Goal: Task Accomplishment & Management: Use online tool/utility

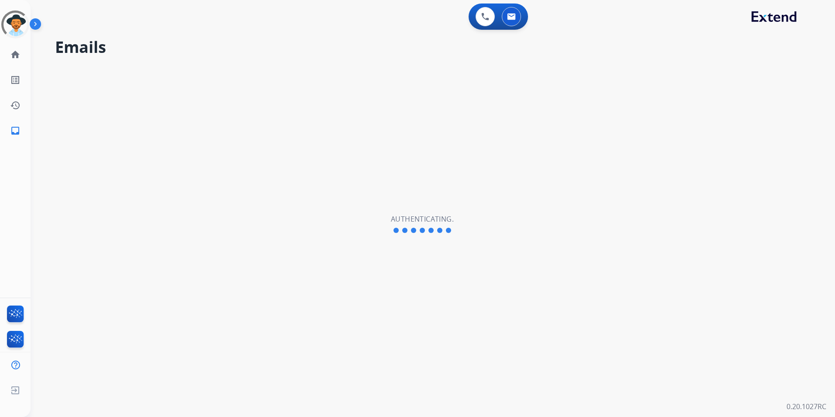
select select "**********"
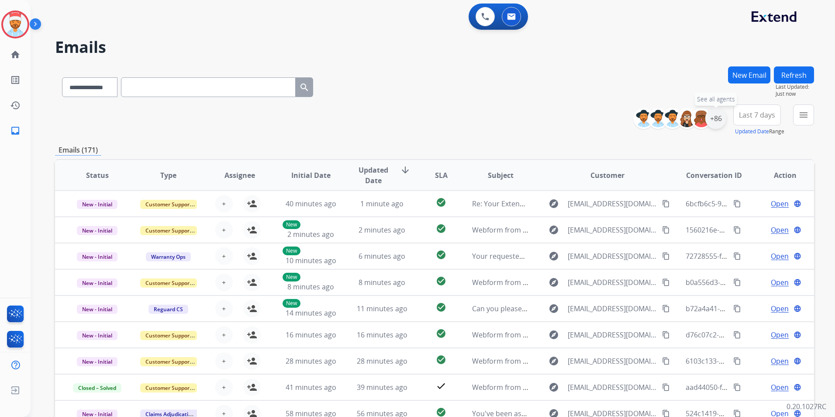
drag, startPoint x: 720, startPoint y: 119, endPoint x: 716, endPoint y: 159, distance: 39.9
click at [720, 120] on div "+86" at bounding box center [716, 118] width 21 height 21
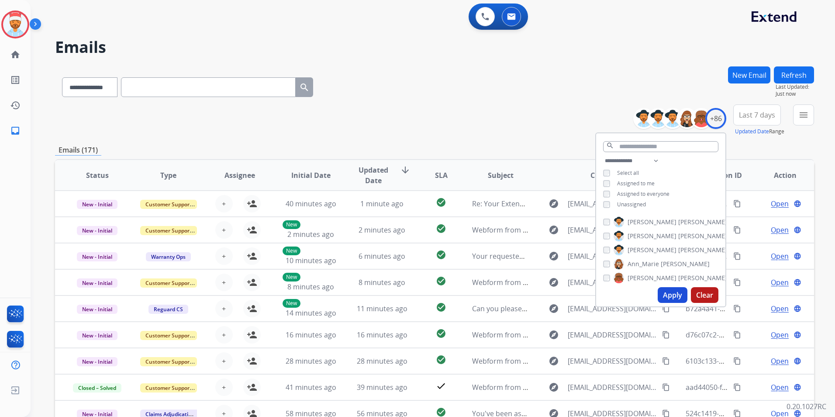
click at [671, 295] on button "Apply" at bounding box center [673, 295] width 30 height 16
drag, startPoint x: 752, startPoint y: 152, endPoint x: 752, endPoint y: 144, distance: 7.9
click at [752, 151] on div "Emails (171)" at bounding box center [434, 150] width 759 height 11
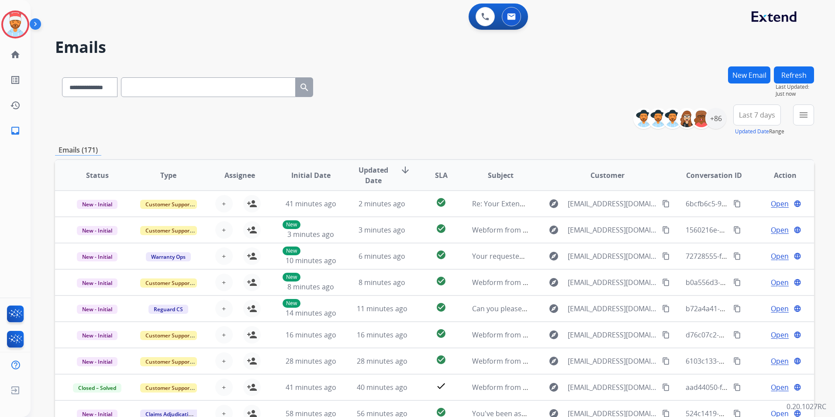
click at [752, 122] on button "Last 7 days" at bounding box center [757, 114] width 48 height 21
click at [740, 223] on div "Last 90 days" at bounding box center [754, 220] width 48 height 13
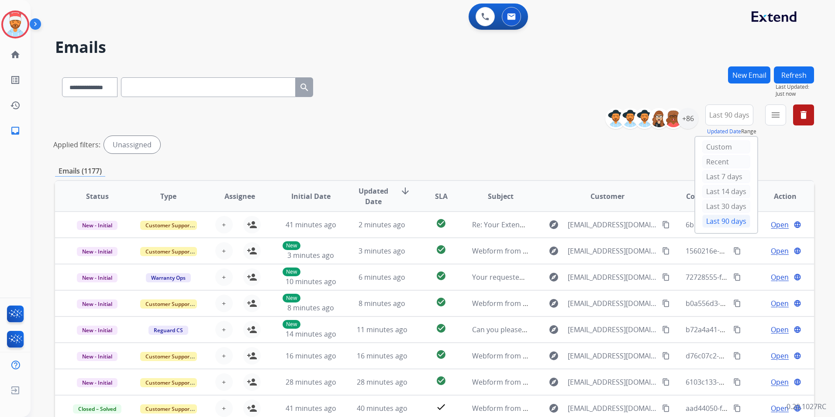
click at [527, 155] on div "**********" at bounding box center [434, 130] width 759 height 52
click at [776, 116] on mat-icon "menu" at bounding box center [776, 115] width 10 height 10
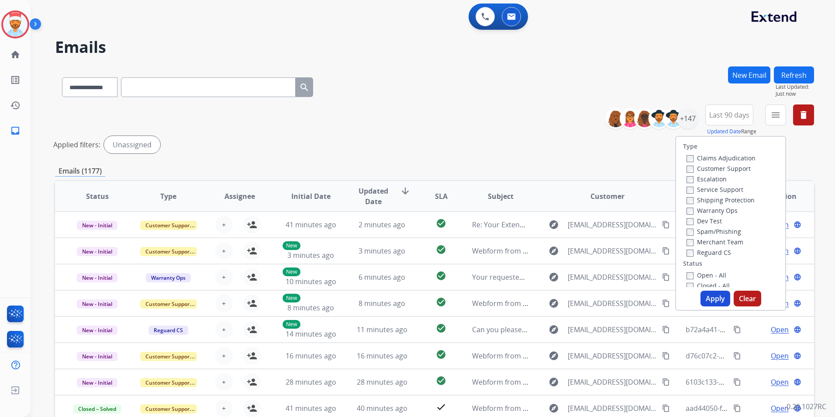
click at [688, 168] on label "Customer Support" at bounding box center [719, 168] width 64 height 8
click at [688, 201] on label "Shipping Protection" at bounding box center [721, 200] width 68 height 8
click at [709, 301] on button "Apply" at bounding box center [716, 299] width 30 height 16
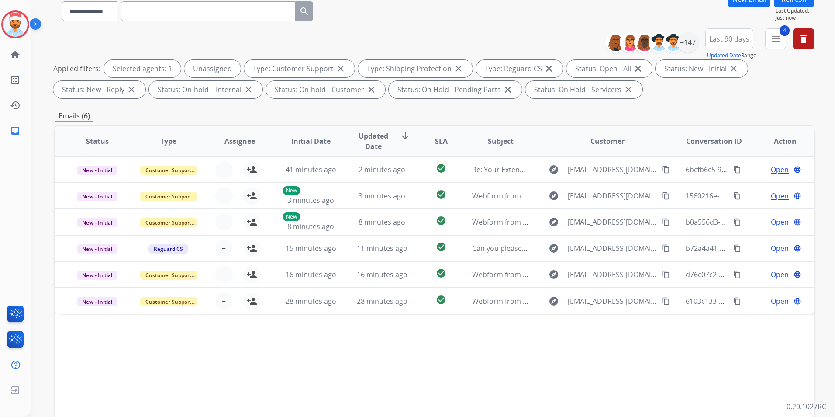
scroll to position [87, 0]
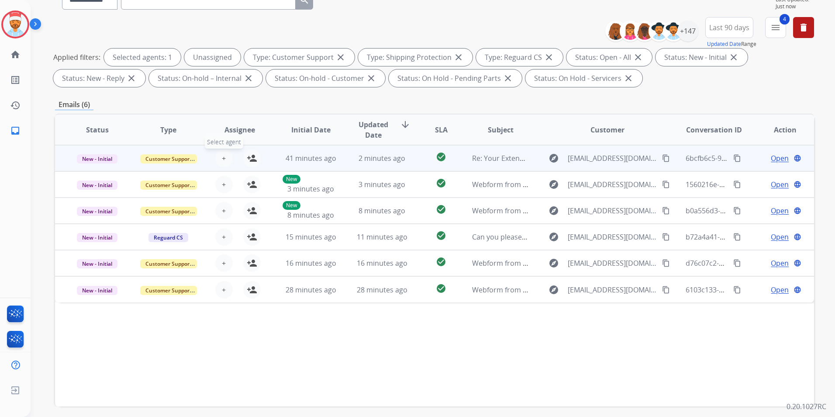
click at [223, 161] on span "+" at bounding box center [224, 158] width 4 height 10
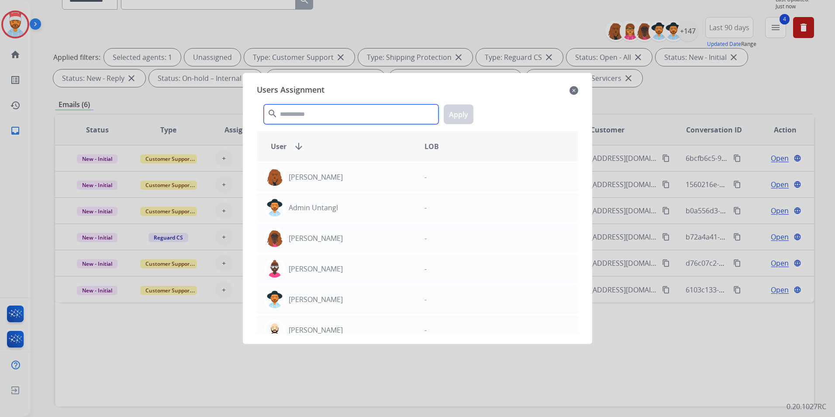
click at [310, 117] on input "text" at bounding box center [351, 114] width 175 height 20
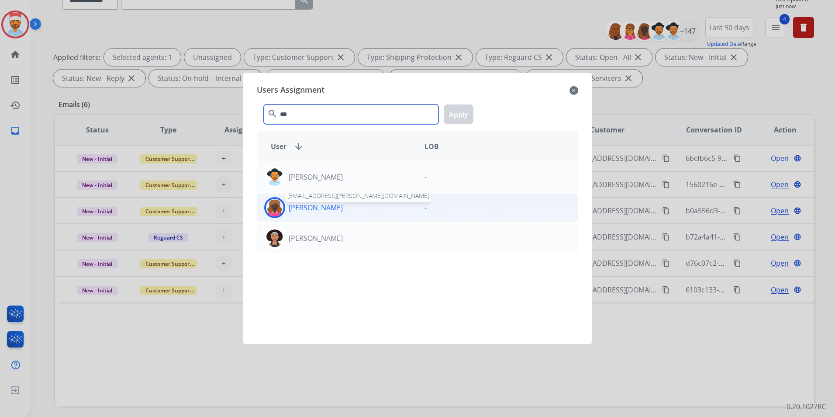
type input "***"
click at [317, 212] on p "[PERSON_NAME]" at bounding box center [316, 207] width 54 height 10
click at [460, 115] on button "Apply" at bounding box center [459, 114] width 30 height 20
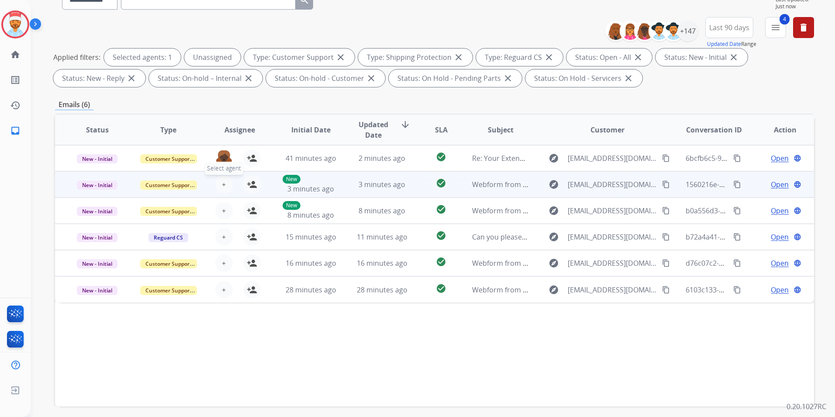
click at [231, 183] on div "+ Select agent person_add Assign to Me" at bounding box center [233, 184] width 56 height 17
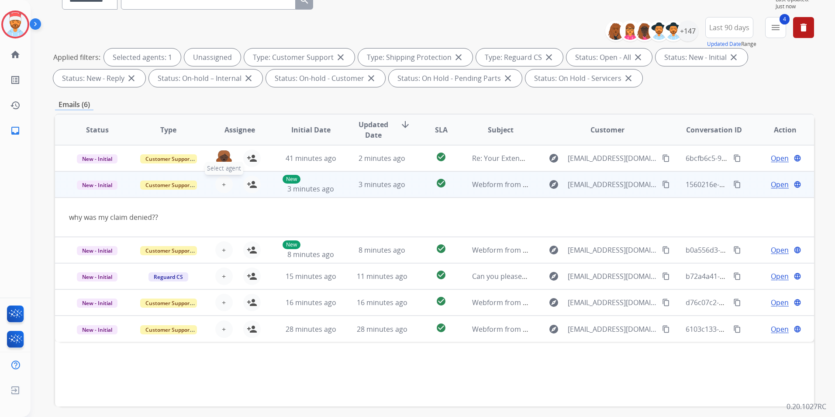
click at [223, 180] on span "+" at bounding box center [224, 184] width 4 height 10
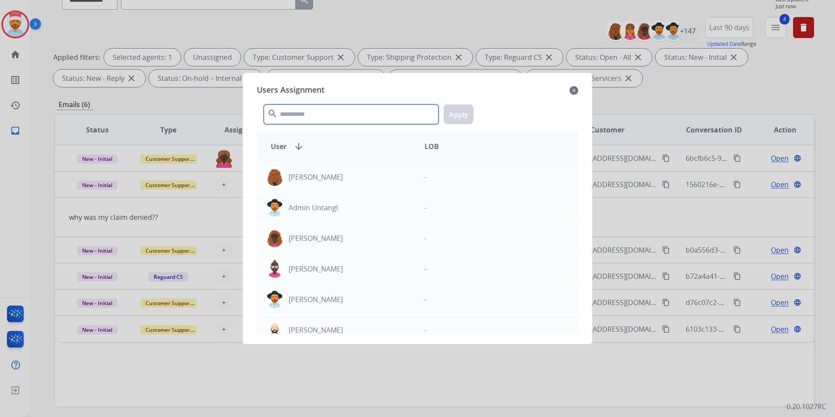
click at [318, 119] on input "text" at bounding box center [351, 114] width 175 height 20
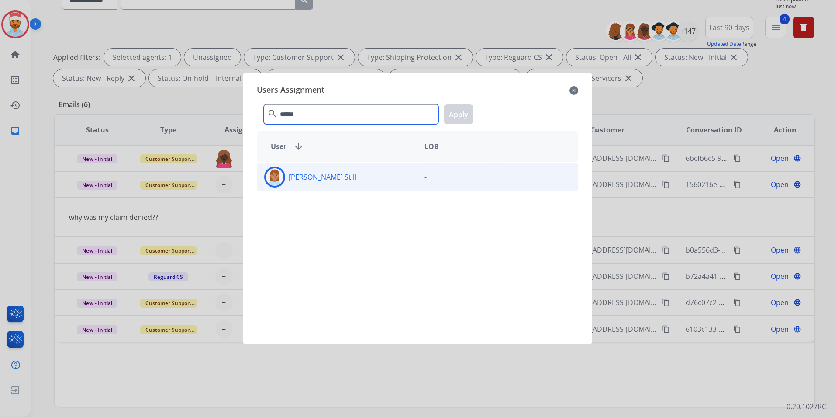
type input "******"
click at [310, 188] on div "[PERSON_NAME] Still -" at bounding box center [418, 177] width 322 height 29
click at [462, 111] on button "Apply" at bounding box center [459, 114] width 30 height 20
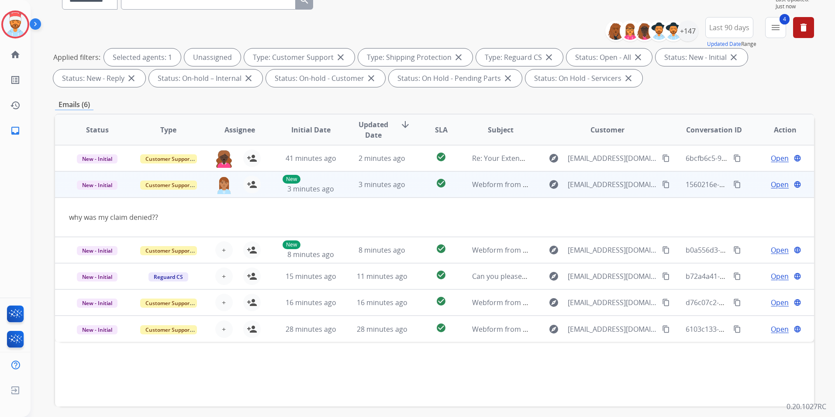
click at [341, 187] on td "3 minutes ago" at bounding box center [375, 184] width 71 height 26
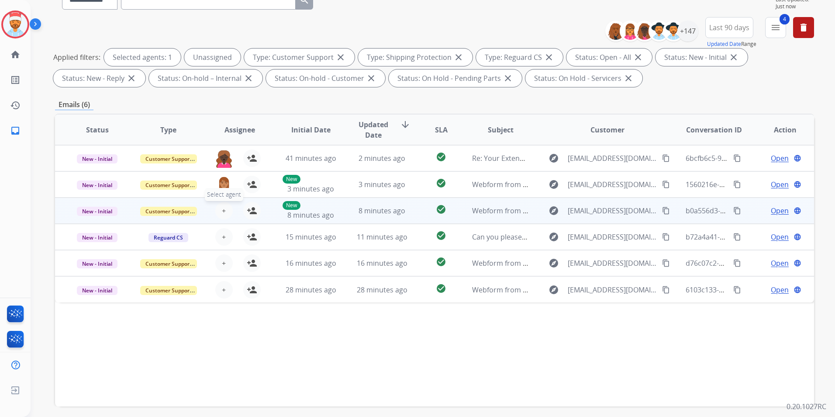
click at [219, 211] on button "+ Select agent" at bounding box center [223, 210] width 17 height 17
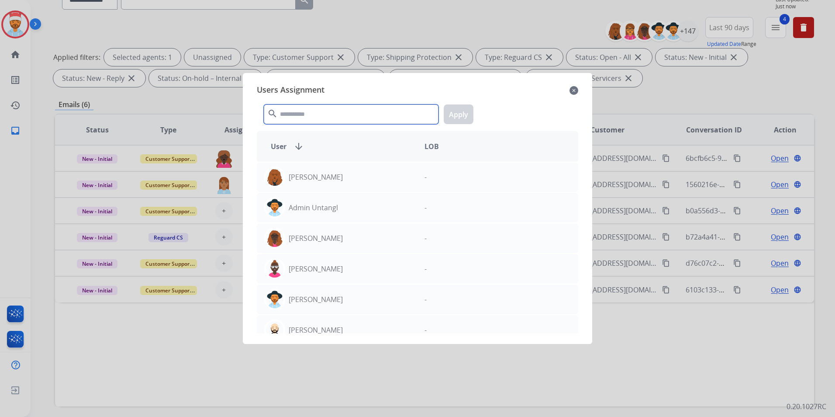
click at [329, 108] on input "text" at bounding box center [351, 114] width 175 height 20
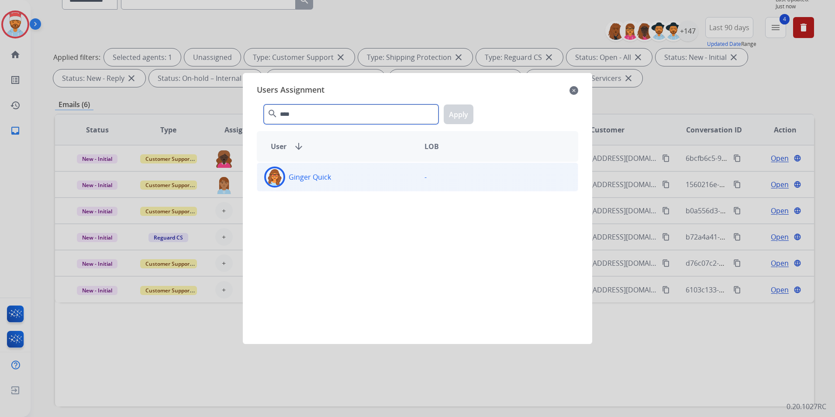
type input "****"
click at [292, 182] on div "Ginger Quick" at bounding box center [337, 176] width 160 height 21
drag, startPoint x: 467, startPoint y: 110, endPoint x: 463, endPoint y: 112, distance: 4.9
click at [466, 111] on button "Apply" at bounding box center [459, 114] width 30 height 20
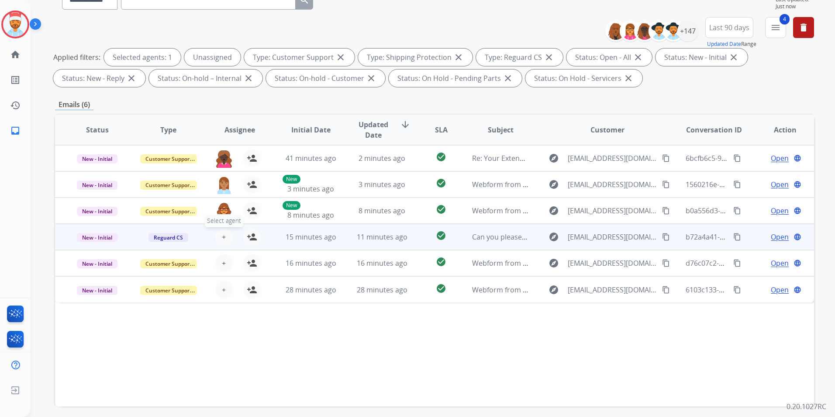
click at [222, 235] on span "+" at bounding box center [224, 237] width 4 height 10
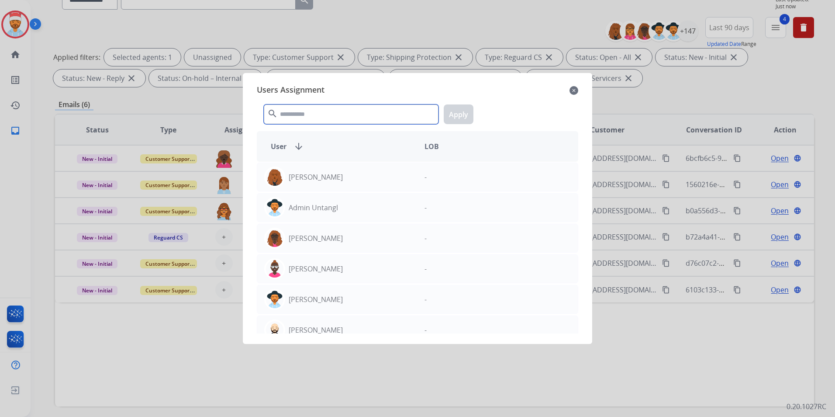
click at [345, 112] on input "text" at bounding box center [351, 114] width 175 height 20
click at [350, 116] on input "text" at bounding box center [351, 114] width 175 height 20
click at [320, 118] on input "text" at bounding box center [351, 114] width 175 height 20
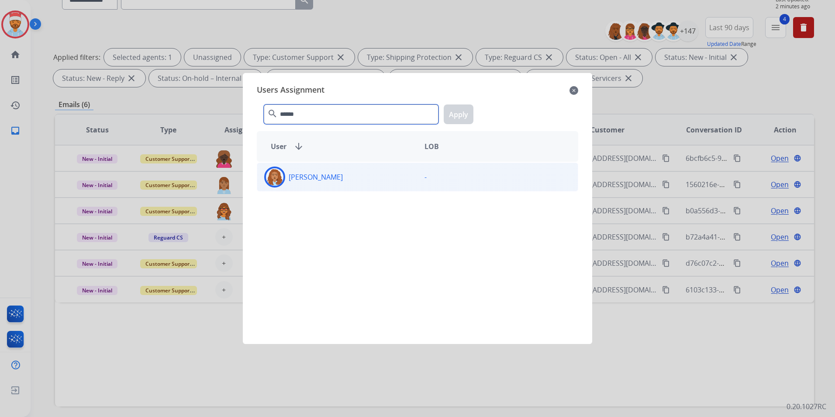
type input "******"
click at [312, 178] on p "[PERSON_NAME]" at bounding box center [316, 177] width 54 height 10
click at [470, 112] on button "Apply" at bounding box center [459, 114] width 30 height 20
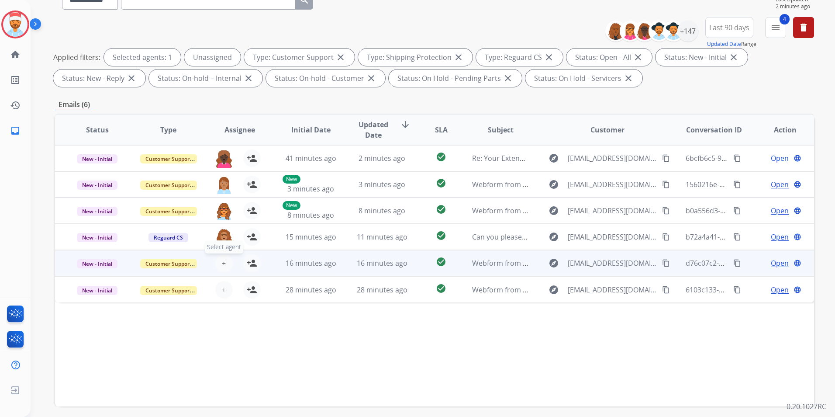
click at [225, 270] on button "+ Select agent" at bounding box center [223, 262] width 17 height 17
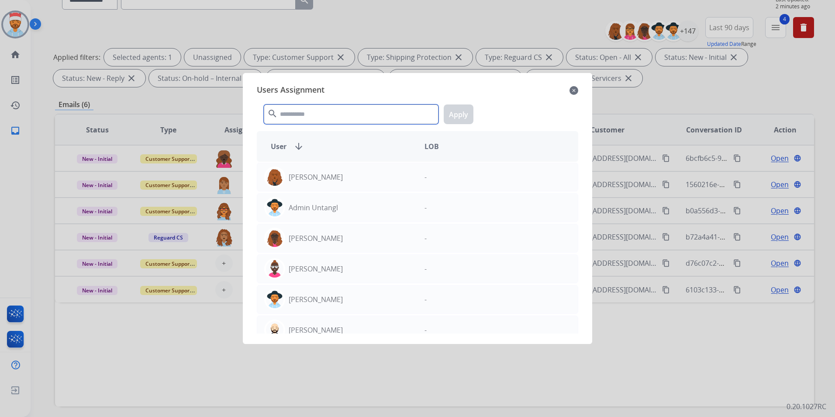
click at [315, 115] on input "text" at bounding box center [351, 114] width 175 height 20
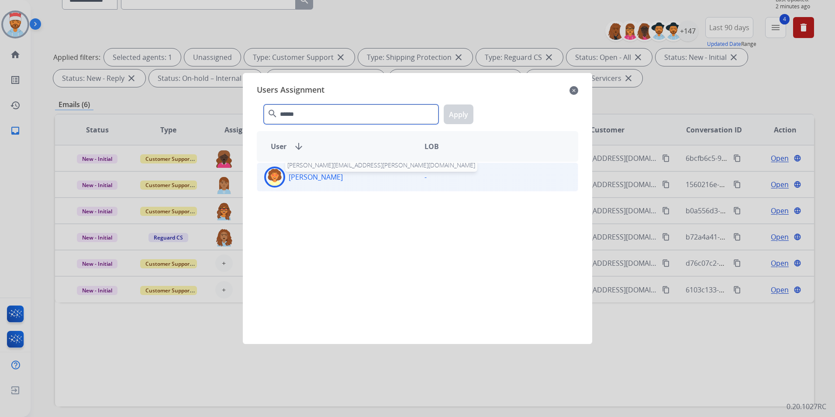
type input "******"
click at [309, 179] on p "[PERSON_NAME]" at bounding box center [316, 177] width 54 height 10
drag, startPoint x: 456, startPoint y: 113, endPoint x: 452, endPoint y: 124, distance: 12.0
click at [456, 113] on button "Apply" at bounding box center [459, 114] width 30 height 20
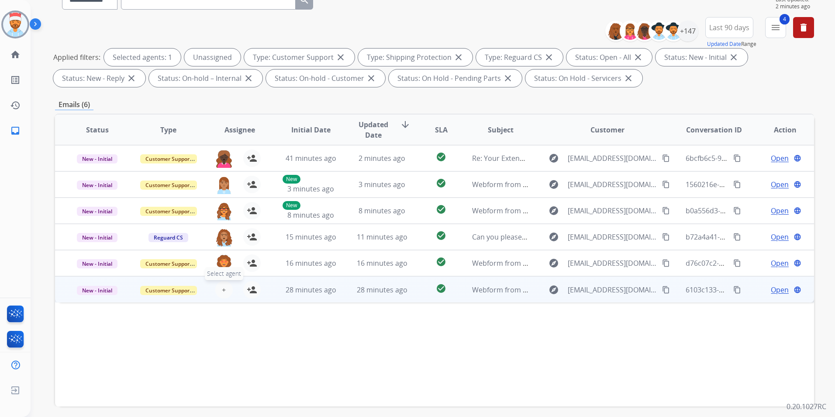
click at [220, 293] on button "+ Select agent" at bounding box center [223, 289] width 17 height 17
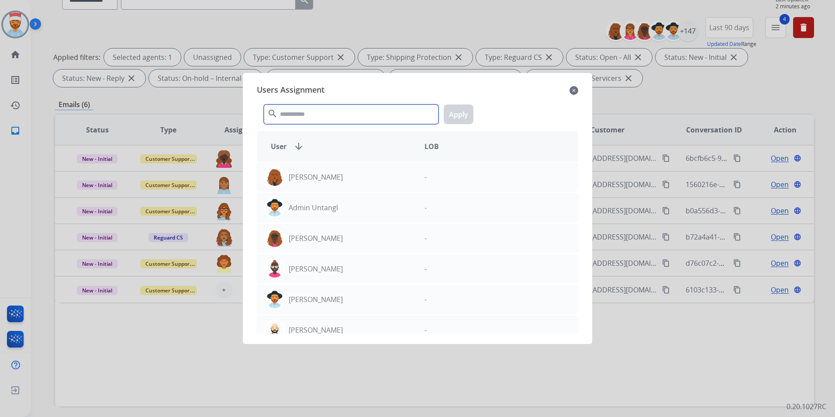
click at [300, 112] on input "text" at bounding box center [351, 114] width 175 height 20
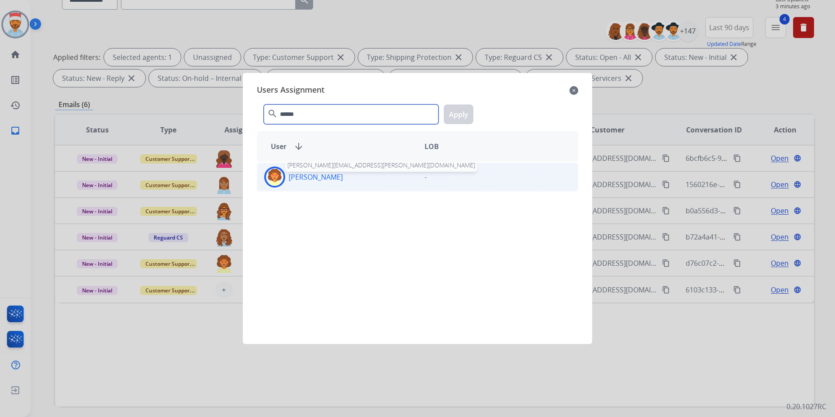
type input "******"
drag, startPoint x: 338, startPoint y: 175, endPoint x: 469, endPoint y: 128, distance: 139.6
click at [341, 173] on div "[PERSON_NAME] [PERSON_NAME][EMAIL_ADDRESS][PERSON_NAME][DOMAIN_NAME]" at bounding box center [337, 176] width 160 height 21
click at [474, 110] on div "****** search Apply" at bounding box center [418, 112] width 322 height 30
click at [465, 113] on button "Apply" at bounding box center [459, 114] width 30 height 20
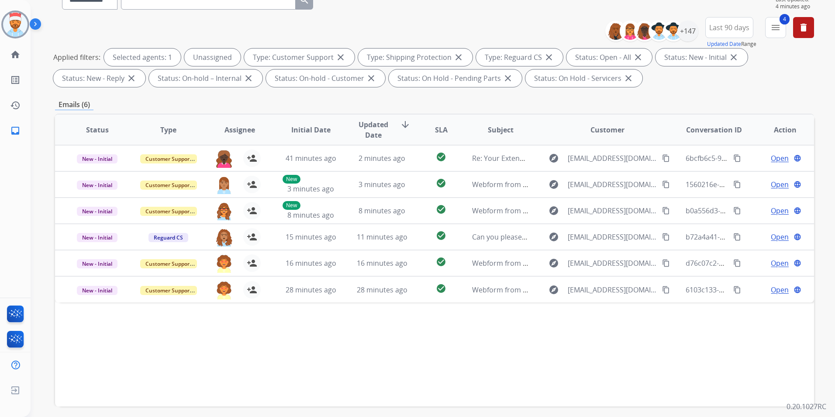
drag, startPoint x: 700, startPoint y: 91, endPoint x: 709, endPoint y: 90, distance: 8.7
click at [700, 91] on div "**********" at bounding box center [434, 215] width 759 height 473
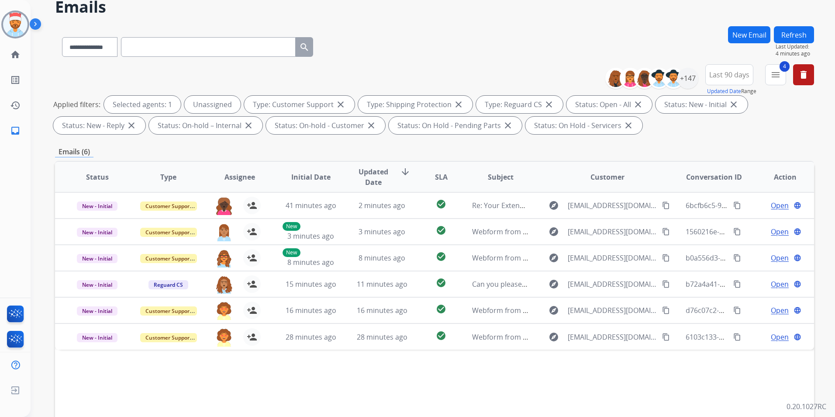
scroll to position [0, 0]
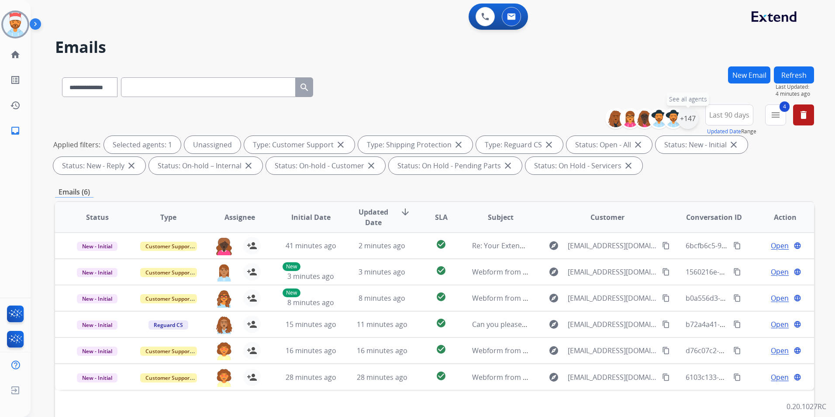
drag, startPoint x: 691, startPoint y: 115, endPoint x: 690, endPoint y: 120, distance: 4.8
click at [691, 117] on div "+147" at bounding box center [688, 118] width 21 height 21
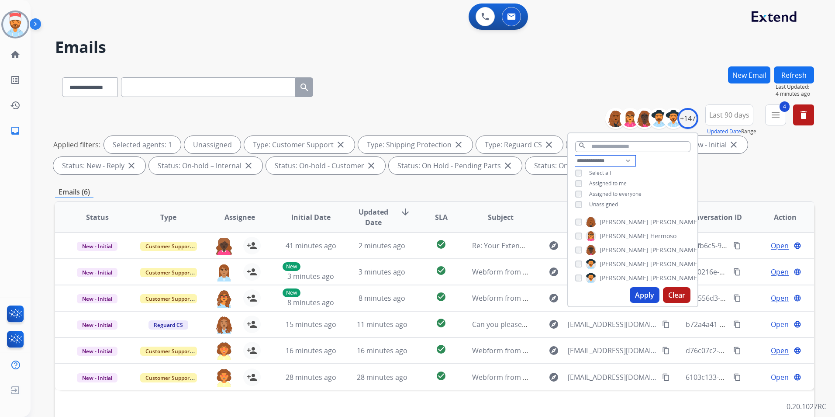
drag, startPoint x: 590, startPoint y: 160, endPoint x: 591, endPoint y: 166, distance: 6.4
click at [590, 160] on select "**********" at bounding box center [605, 161] width 60 height 10
drag, startPoint x: 804, startPoint y: 118, endPoint x: 799, endPoint y: 121, distance: 6.2
click at [805, 118] on mat-icon "delete" at bounding box center [804, 115] width 10 height 10
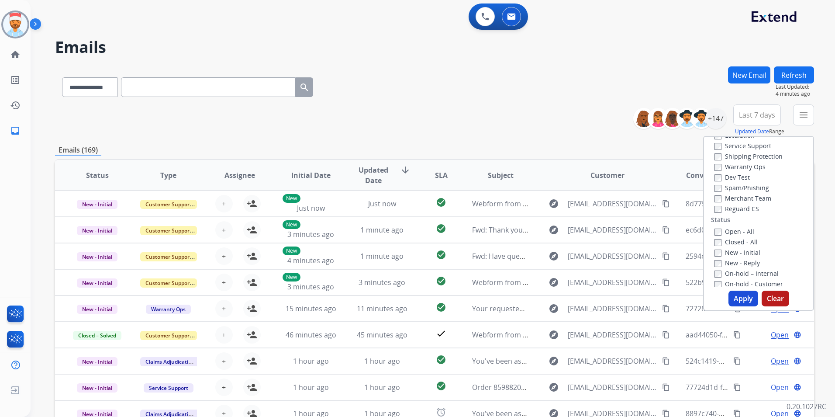
click at [545, 102] on div "**********" at bounding box center [434, 85] width 759 height 38
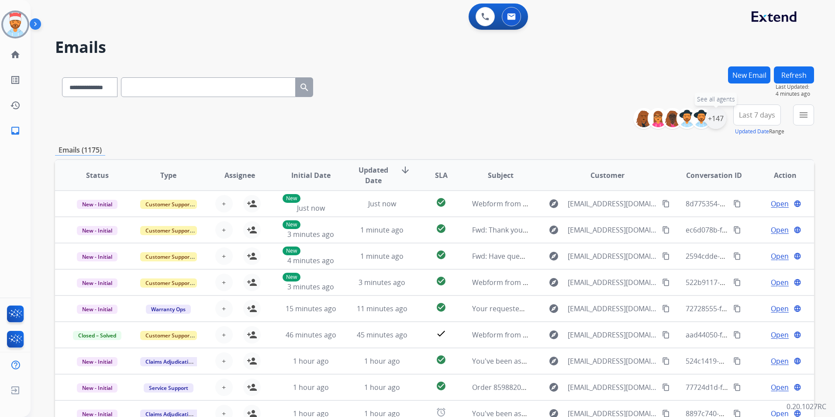
click at [719, 117] on div "+147" at bounding box center [716, 118] width 21 height 21
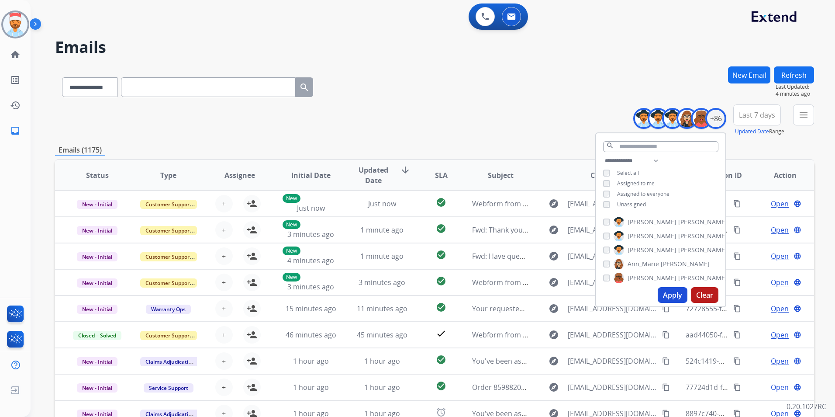
click at [602, 170] on div "**********" at bounding box center [660, 184] width 129 height 56
click at [650, 161] on select "**********" at bounding box center [633, 161] width 60 height 10
select select "**********"
click at [603, 156] on select "**********" at bounding box center [633, 161] width 60 height 10
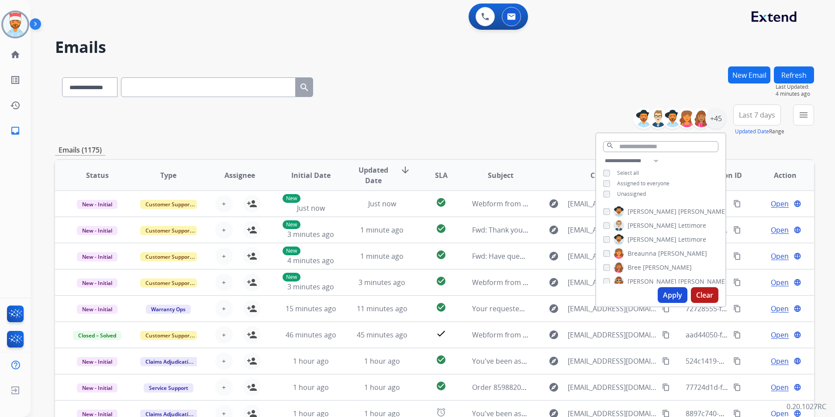
click at [669, 297] on button "Apply" at bounding box center [673, 295] width 30 height 16
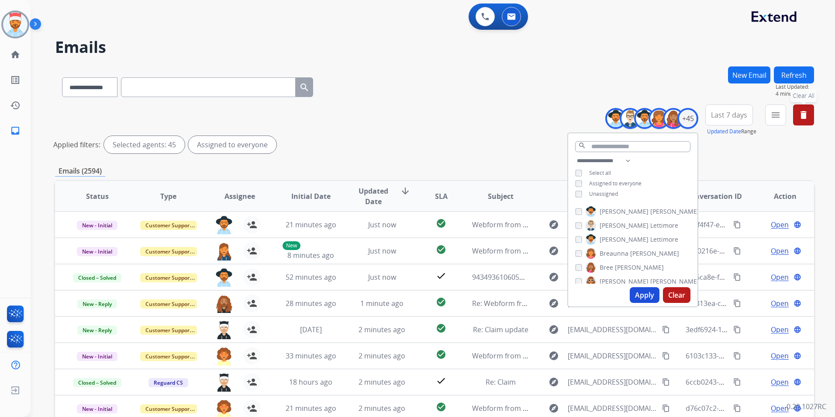
click at [726, 169] on div "Emails (2594)" at bounding box center [434, 171] width 759 height 11
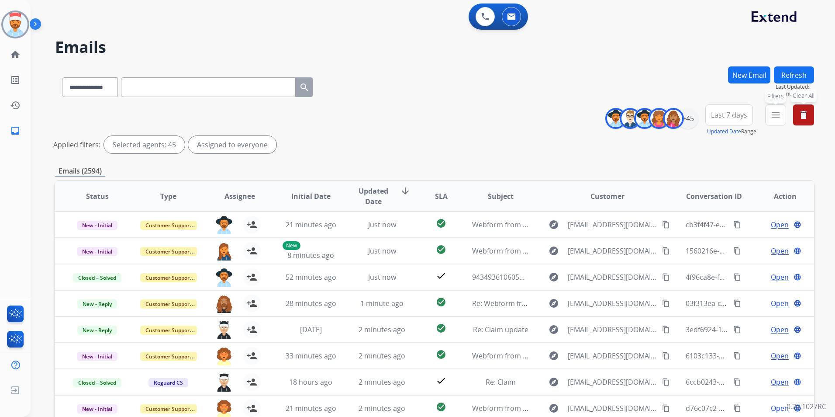
click at [775, 108] on button "menu Filters" at bounding box center [775, 114] width 21 height 21
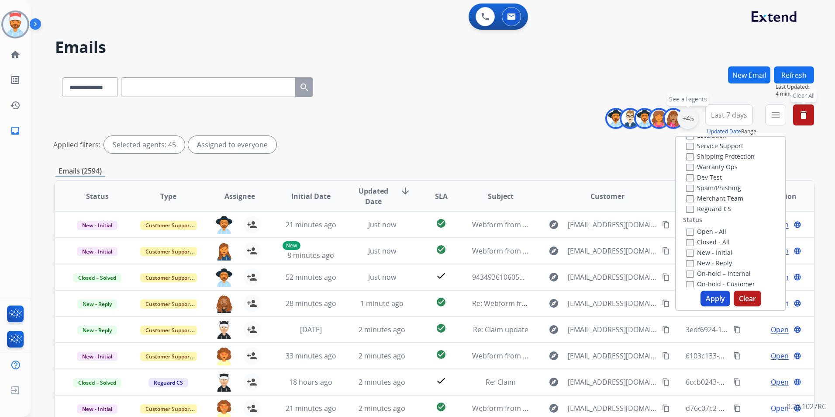
click at [690, 121] on div "+45" at bounding box center [688, 118] width 21 height 21
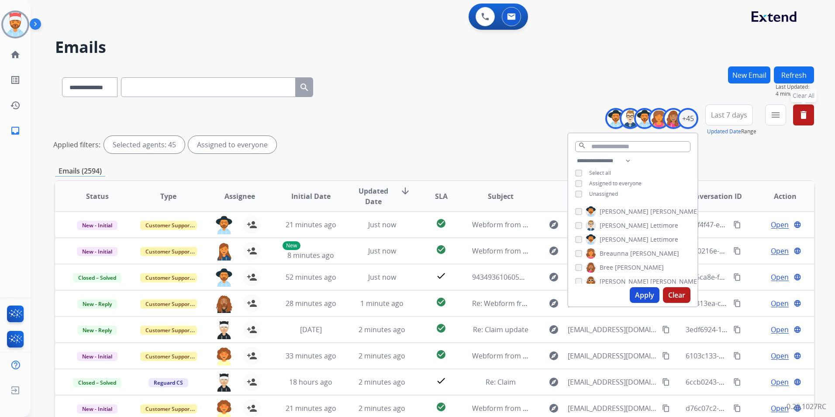
click at [639, 294] on button "Apply" at bounding box center [645, 295] width 30 height 16
click at [726, 164] on div "**********" at bounding box center [434, 292] width 759 height 452
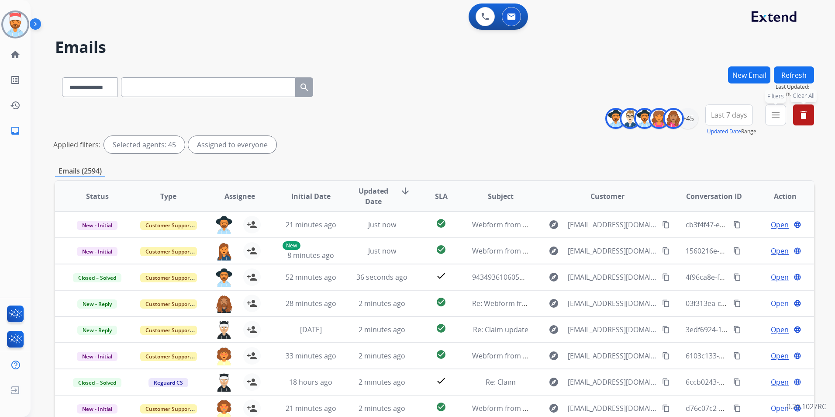
drag, startPoint x: 771, startPoint y: 116, endPoint x: 763, endPoint y: 131, distance: 17.8
click at [772, 116] on mat-icon "menu" at bounding box center [776, 115] width 10 height 10
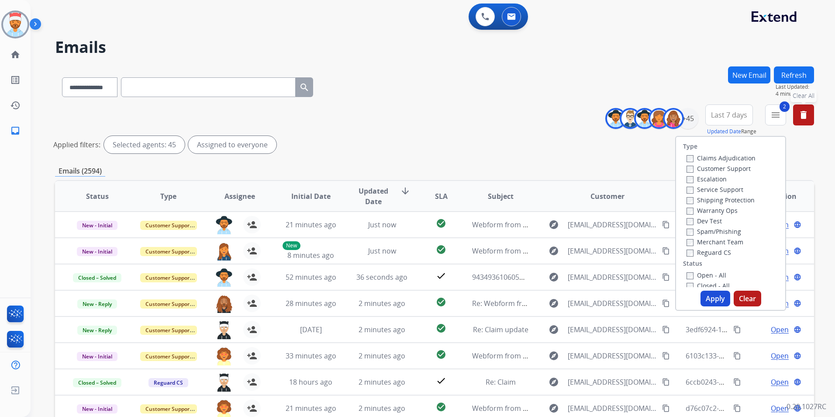
click at [683, 254] on div "Claims Adjudication Customer Support Escalation Service Support Shipping Protec…" at bounding box center [719, 204] width 73 height 105
click at [715, 303] on button "Apply" at bounding box center [716, 299] width 30 height 16
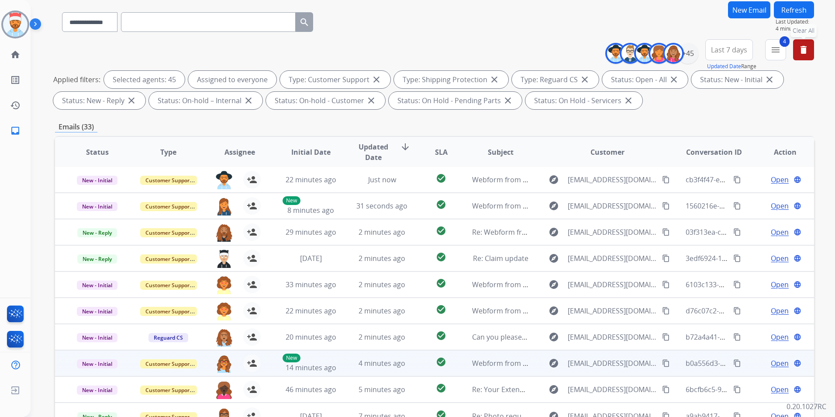
scroll to position [122, 0]
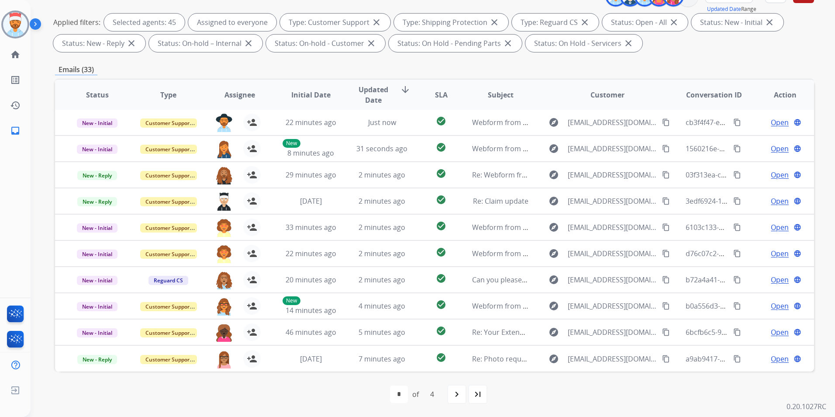
click at [480, 394] on mat-icon "last_page" at bounding box center [478, 394] width 10 height 10
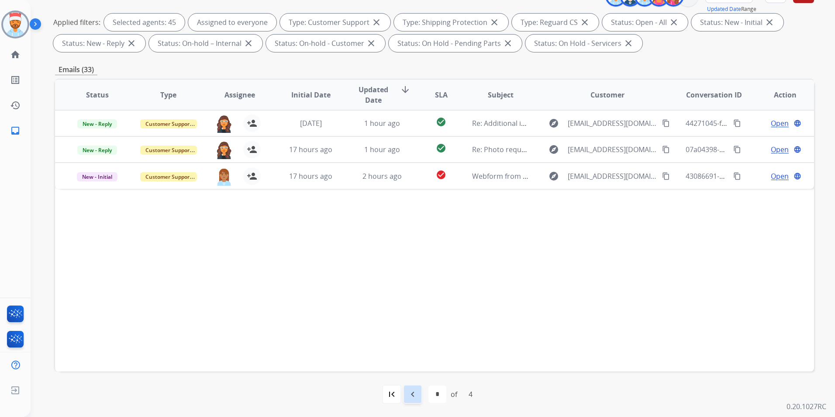
click at [409, 396] on mat-icon "navigate_before" at bounding box center [413, 394] width 10 height 10
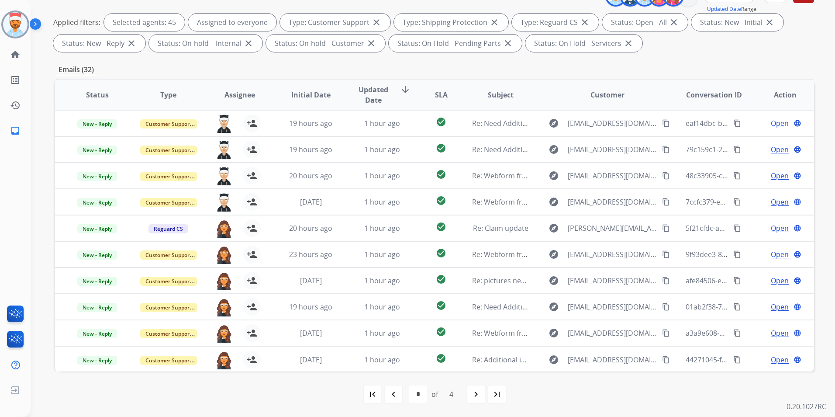
click at [591, 383] on div "first_page navigate_before * * * * of 4 navigate_next last_page" at bounding box center [434, 393] width 759 height 45
drag, startPoint x: 503, startPoint y: 396, endPoint x: 497, endPoint y: 397, distance: 6.1
click at [501, 396] on div "last_page" at bounding box center [497, 393] width 19 height 19
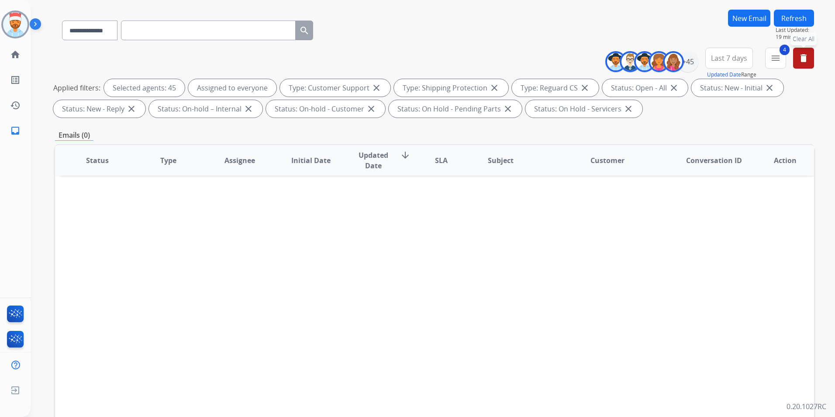
scroll to position [0, 0]
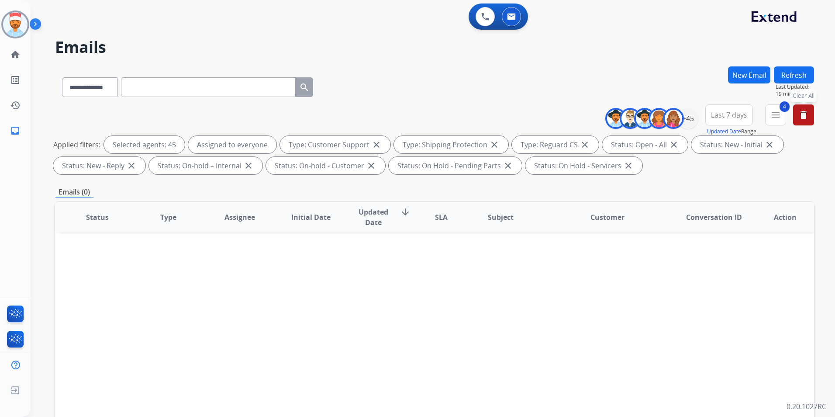
click at [803, 116] on mat-icon "delete" at bounding box center [804, 115] width 10 height 10
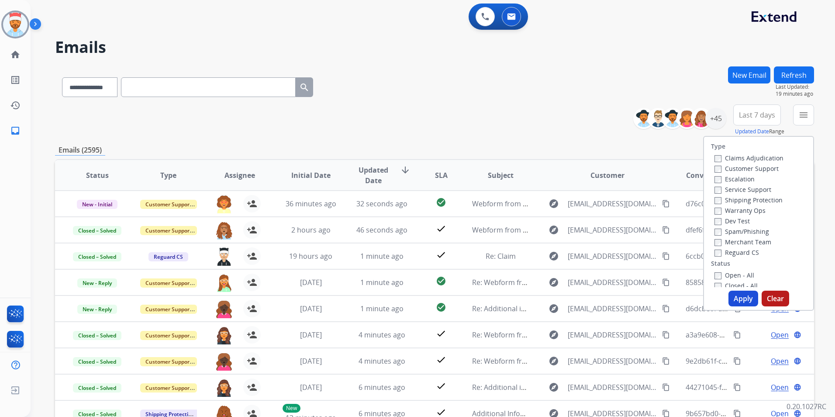
click at [555, 76] on div "**********" at bounding box center [434, 85] width 759 height 38
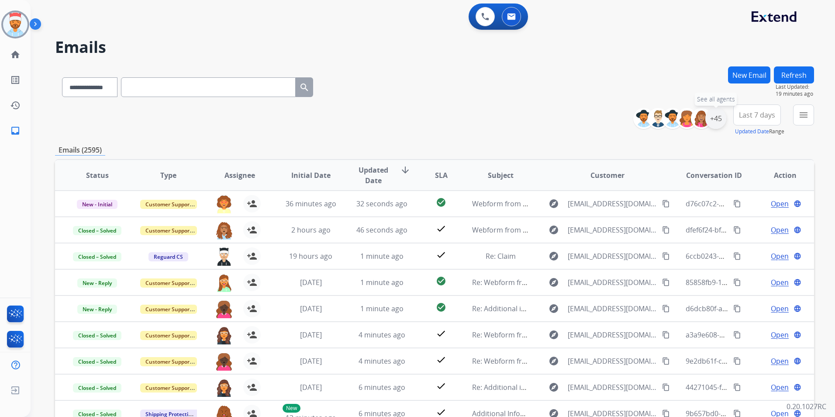
click at [715, 121] on div "+45" at bounding box center [716, 118] width 21 height 21
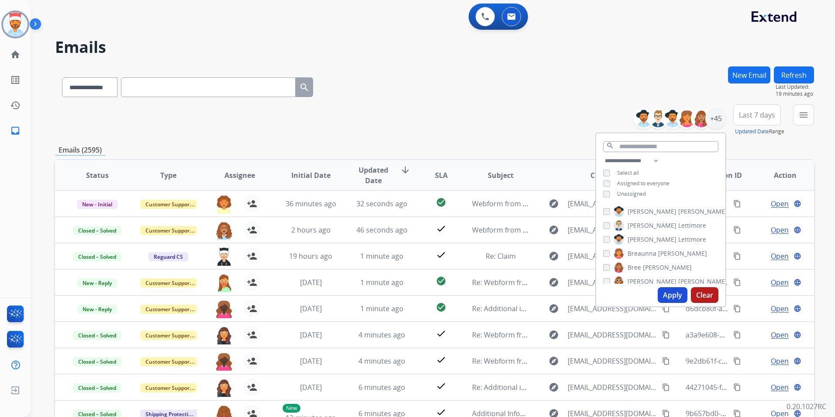
click at [667, 292] on button "Apply" at bounding box center [673, 295] width 30 height 16
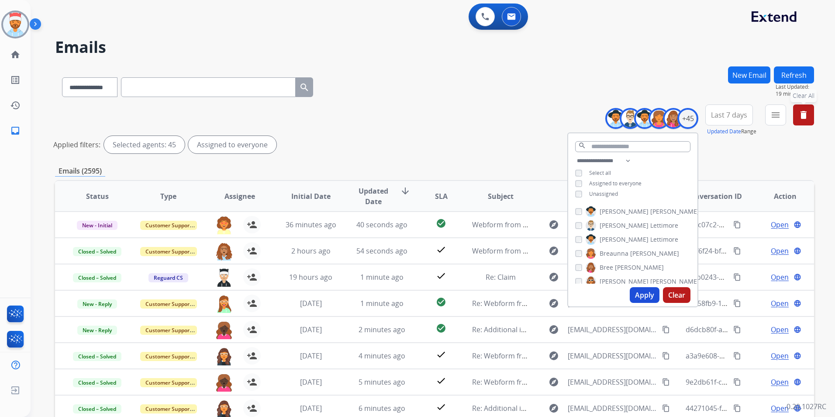
click at [648, 295] on button "Apply" at bounding box center [645, 295] width 30 height 16
click at [742, 156] on div "**********" at bounding box center [434, 130] width 759 height 52
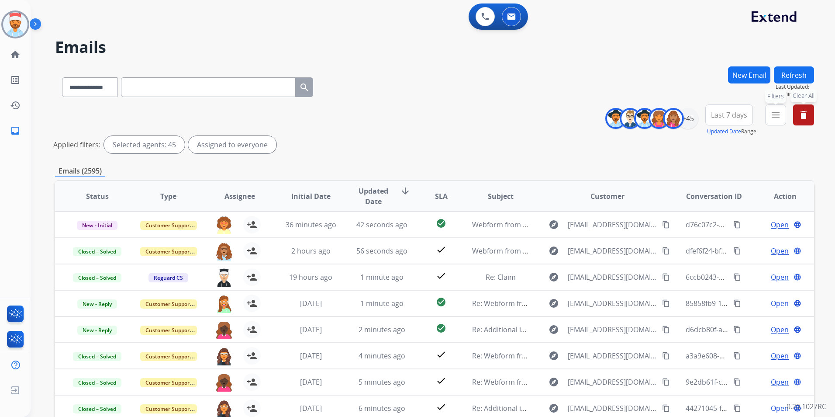
click at [779, 118] on mat-icon "menu" at bounding box center [776, 115] width 10 height 10
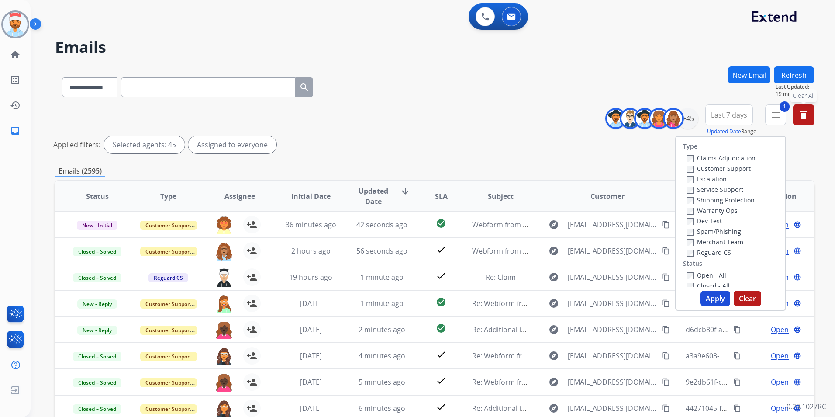
drag, startPoint x: 710, startPoint y: 297, endPoint x: 735, endPoint y: 287, distance: 26.8
click at [711, 297] on button "Apply" at bounding box center [716, 299] width 30 height 16
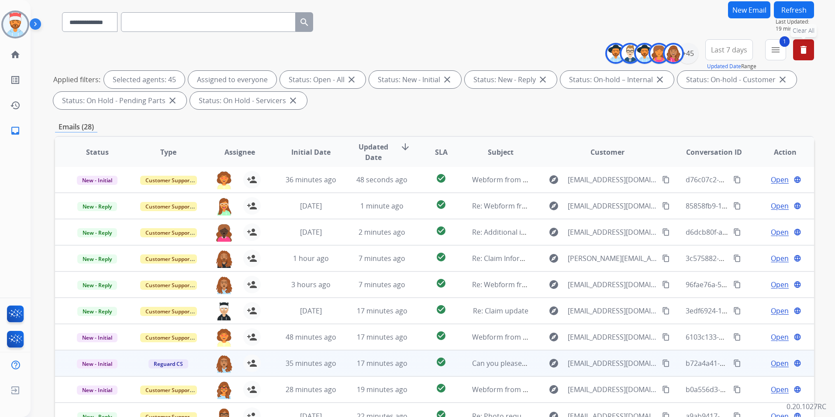
scroll to position [122, 0]
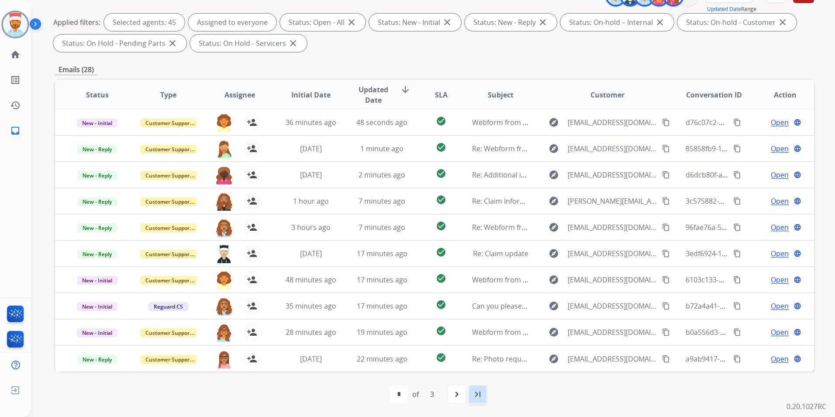
click at [480, 393] on mat-icon "last_page" at bounding box center [478, 394] width 10 height 10
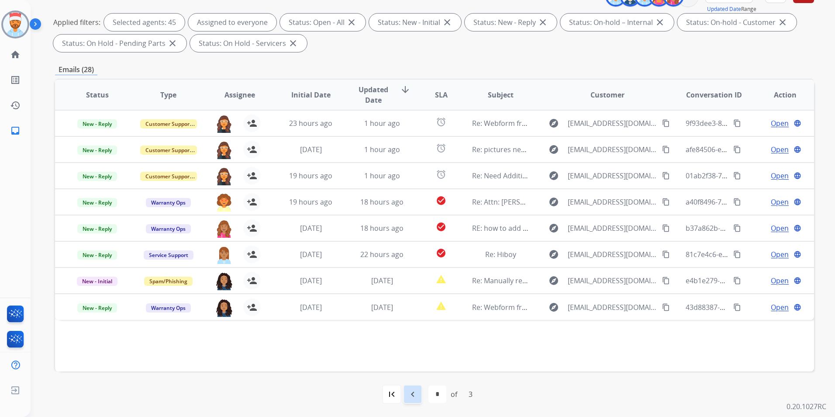
click at [409, 395] on mat-icon "navigate_before" at bounding box center [413, 394] width 10 height 10
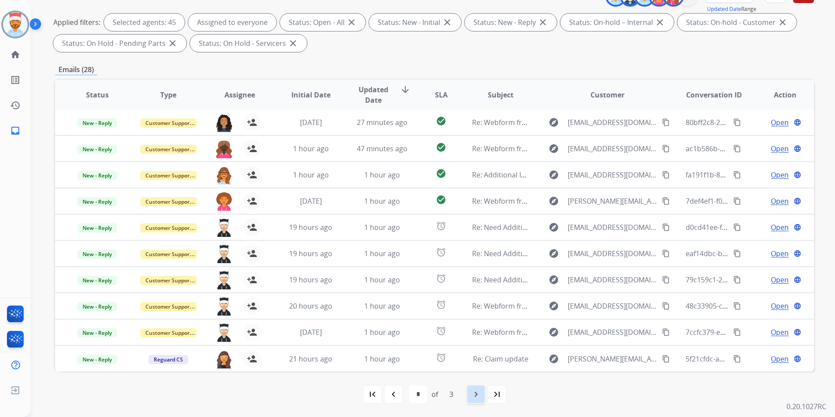
click at [480, 395] on mat-icon "navigate_next" at bounding box center [476, 394] width 10 height 10
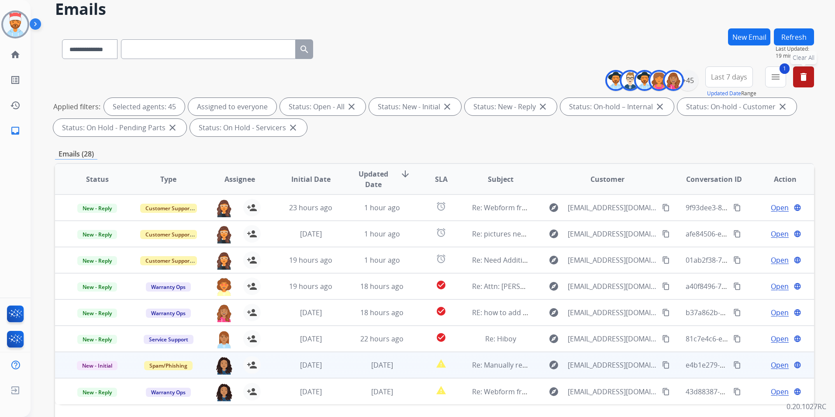
scroll to position [44, 0]
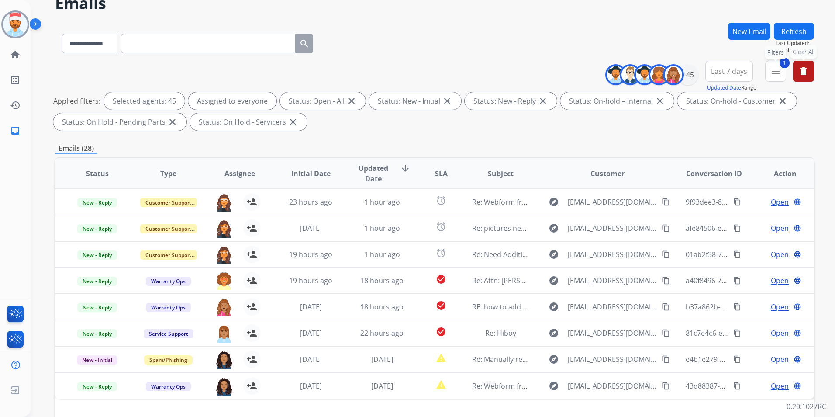
click at [775, 76] on mat-icon "menu" at bounding box center [776, 71] width 10 height 10
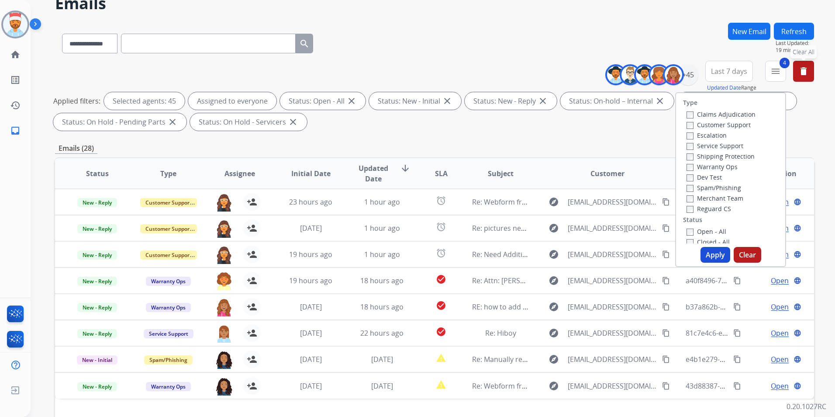
click at [708, 252] on button "Apply" at bounding box center [716, 255] width 30 height 16
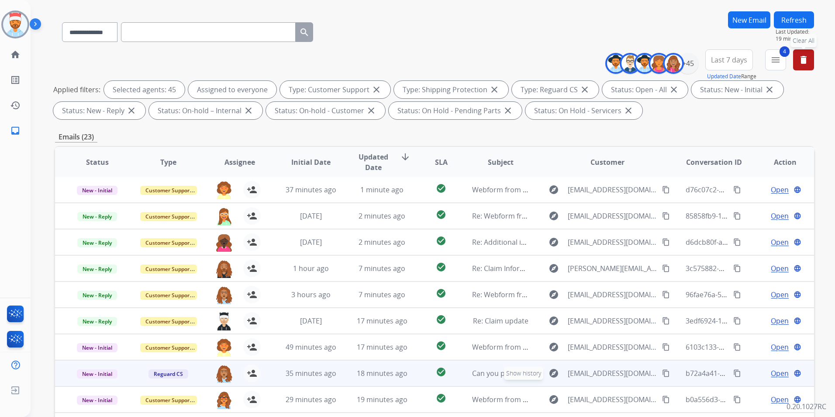
scroll to position [122, 0]
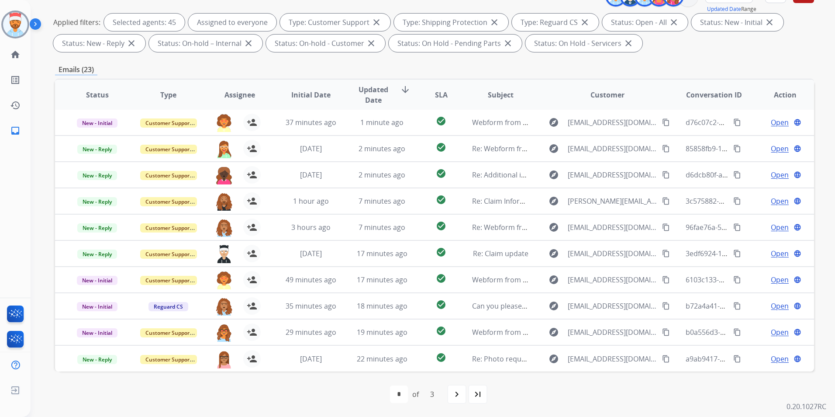
drag, startPoint x: 480, startPoint y: 394, endPoint x: 485, endPoint y: 395, distance: 5.4
click at [480, 395] on mat-icon "last_page" at bounding box center [478, 394] width 10 height 10
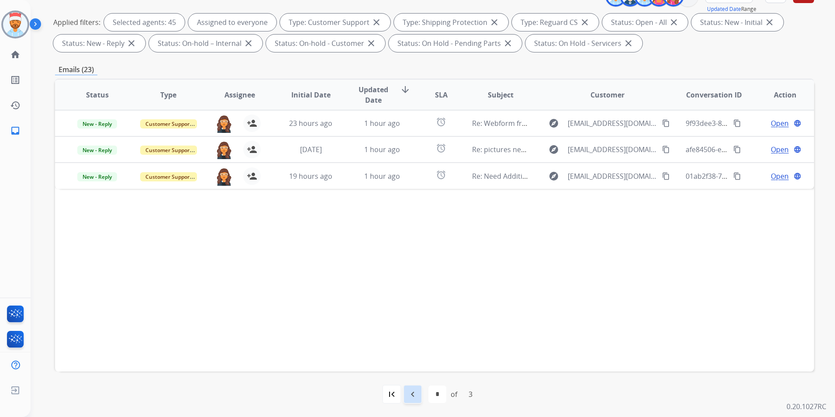
click at [414, 391] on mat-icon "navigate_before" at bounding box center [413, 394] width 10 height 10
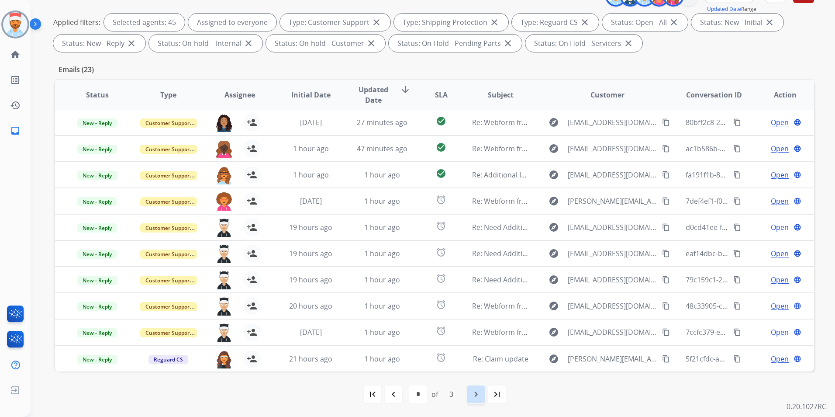
click at [473, 394] on mat-icon "navigate_next" at bounding box center [476, 394] width 10 height 10
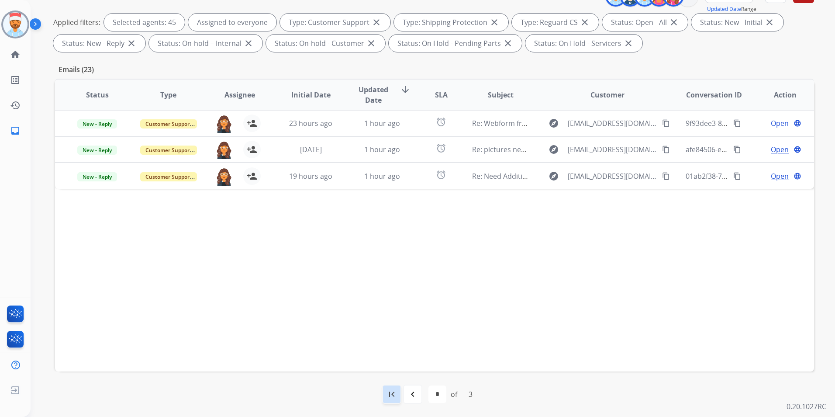
click at [387, 393] on mat-icon "first_page" at bounding box center [392, 394] width 10 height 10
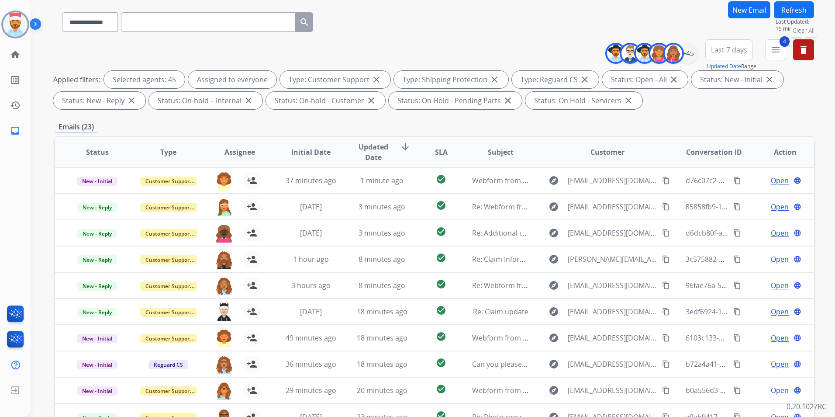
scroll to position [0, 0]
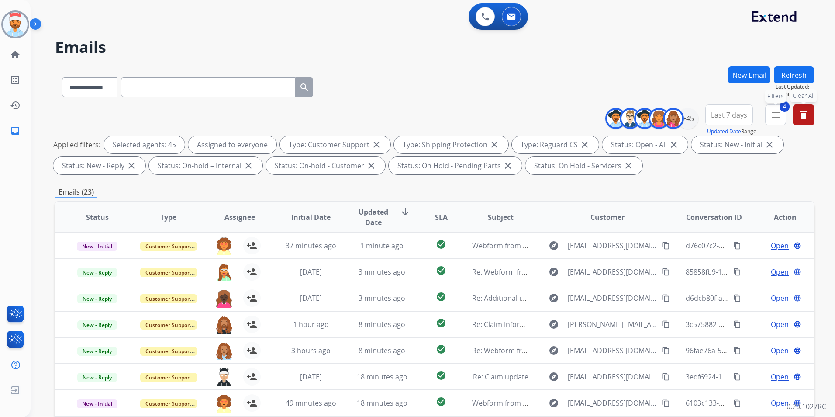
click at [771, 117] on mat-icon "menu" at bounding box center [776, 115] width 10 height 10
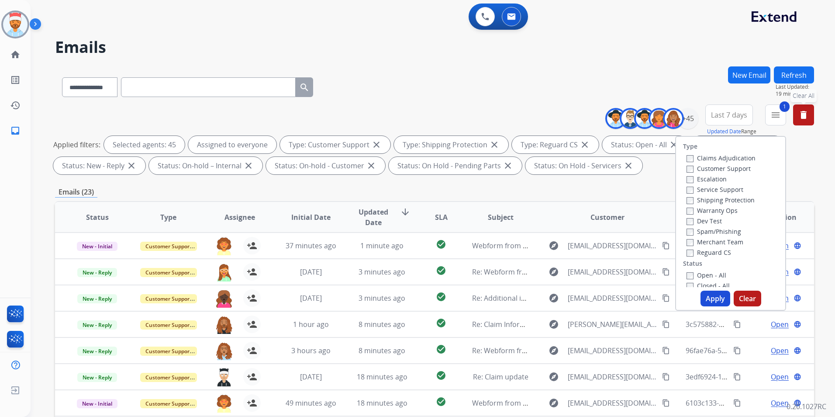
click at [705, 298] on button "Apply" at bounding box center [716, 299] width 30 height 16
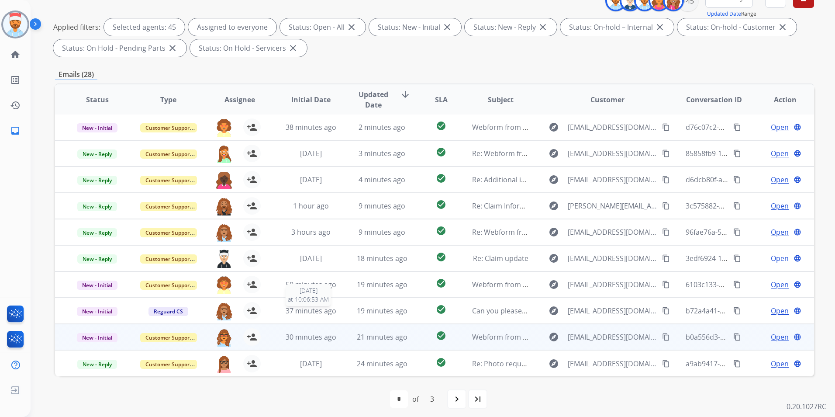
scroll to position [122, 0]
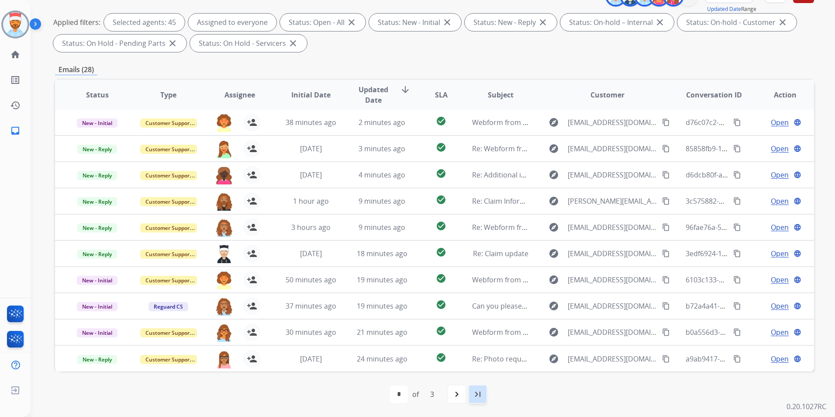
click at [475, 394] on mat-icon "last_page" at bounding box center [478, 394] width 10 height 10
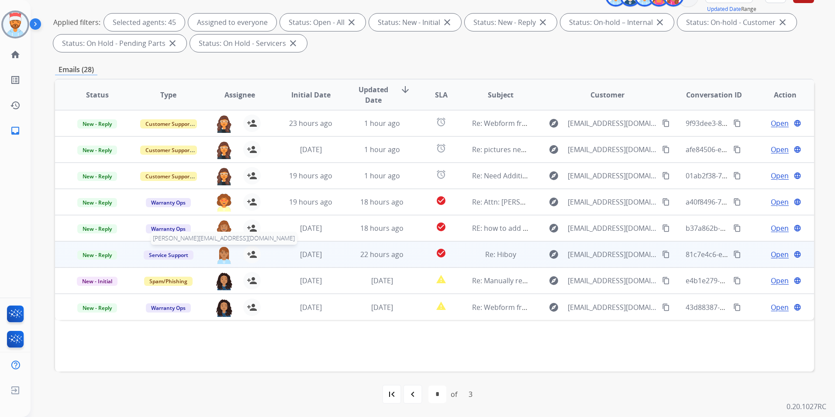
click at [225, 254] on img at bounding box center [223, 255] width 17 height 18
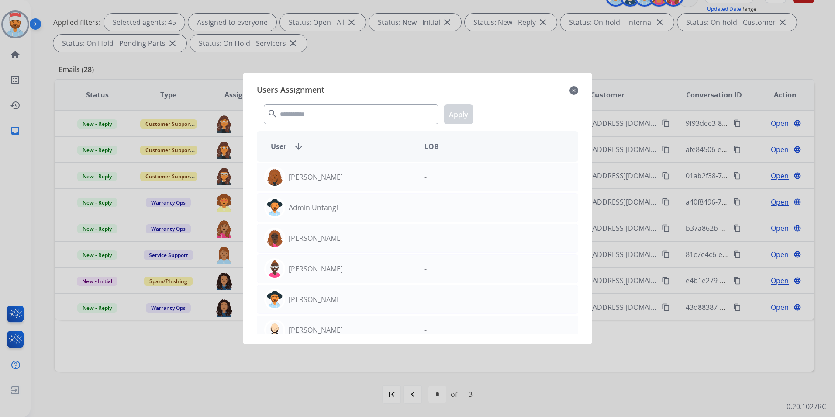
click at [576, 91] on mat-icon "close" at bounding box center [574, 90] width 9 height 10
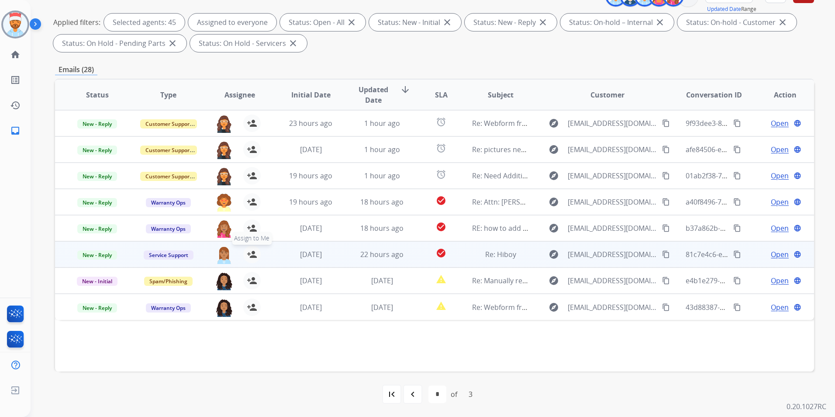
click at [248, 254] on mat-icon "person_add" at bounding box center [252, 254] width 10 height 10
click at [244, 254] on button "person_remove [PERSON_NAME] to Me" at bounding box center [251, 254] width 17 height 17
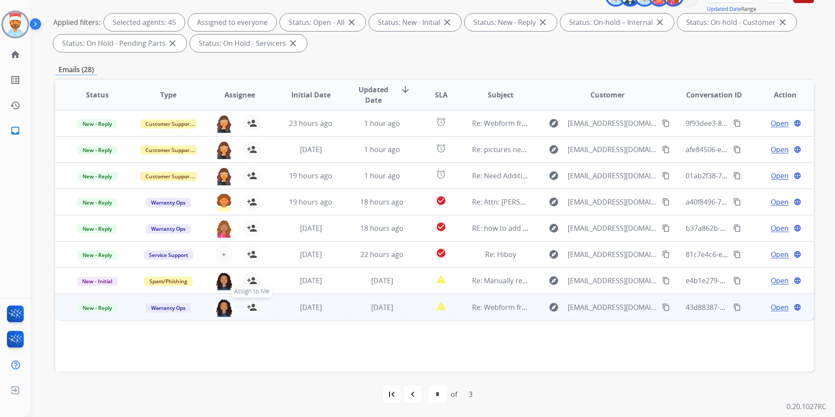
click at [248, 305] on mat-icon "person_add" at bounding box center [252, 307] width 10 height 10
click at [251, 306] on mat-icon "person_remove" at bounding box center [252, 307] width 10 height 10
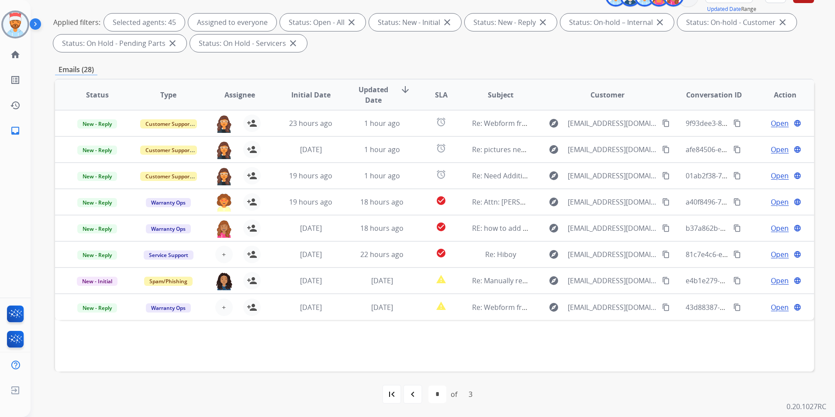
drag, startPoint x: 408, startPoint y: 396, endPoint x: 414, endPoint y: 398, distance: 6.5
click at [410, 397] on mat-icon "navigate_before" at bounding box center [413, 394] width 10 height 10
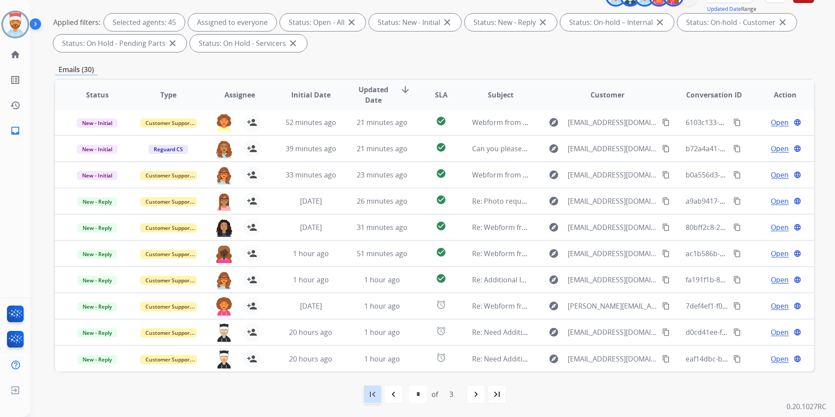
click at [366, 395] on div "first_page" at bounding box center [372, 393] width 19 height 19
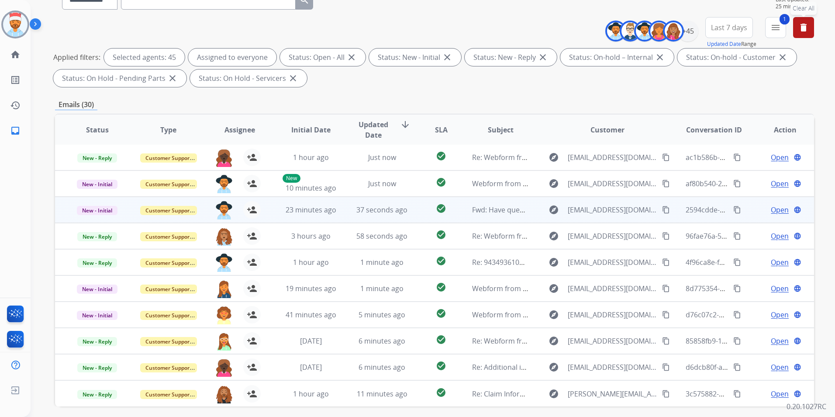
scroll to position [0, 0]
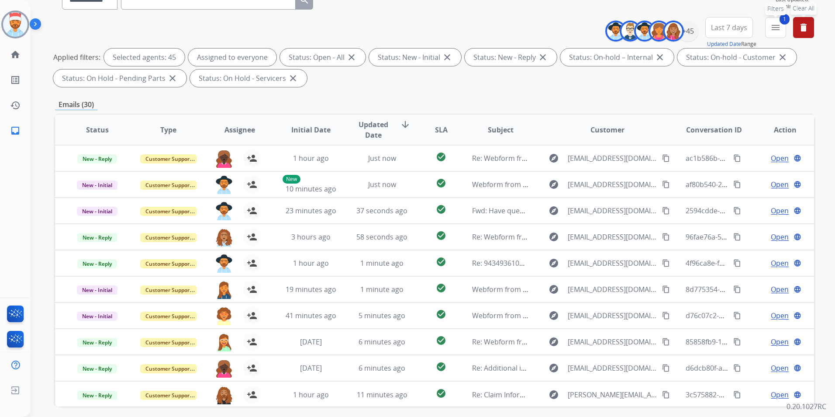
click at [768, 32] on button "1 menu Filters" at bounding box center [775, 27] width 21 height 21
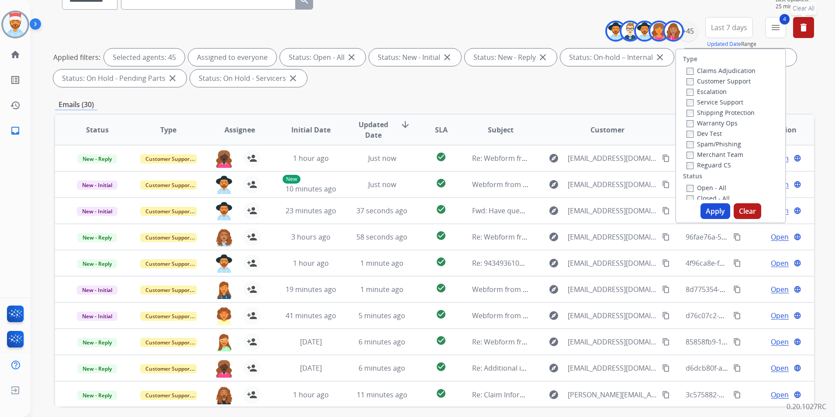
click at [714, 214] on button "Apply" at bounding box center [716, 211] width 30 height 16
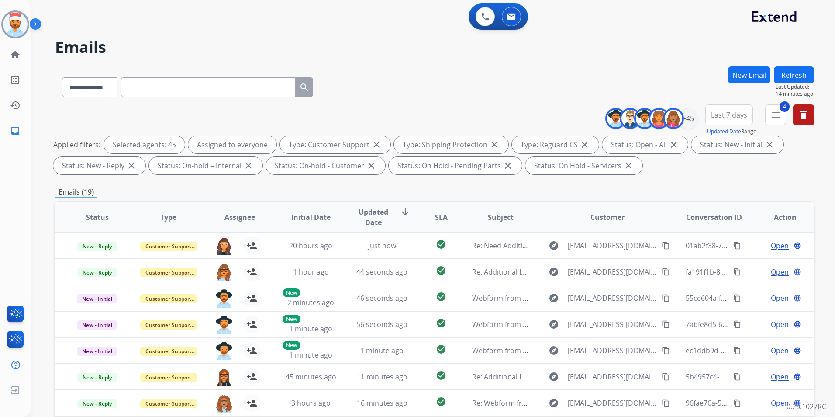
click at [802, 75] on button "Refresh" at bounding box center [794, 74] width 40 height 17
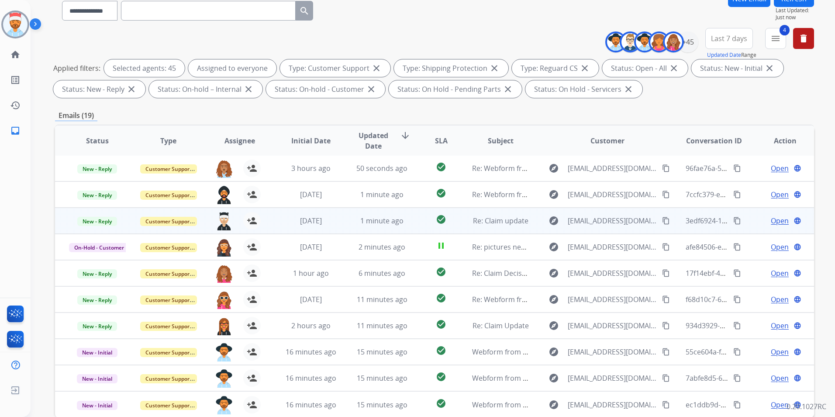
scroll to position [122, 0]
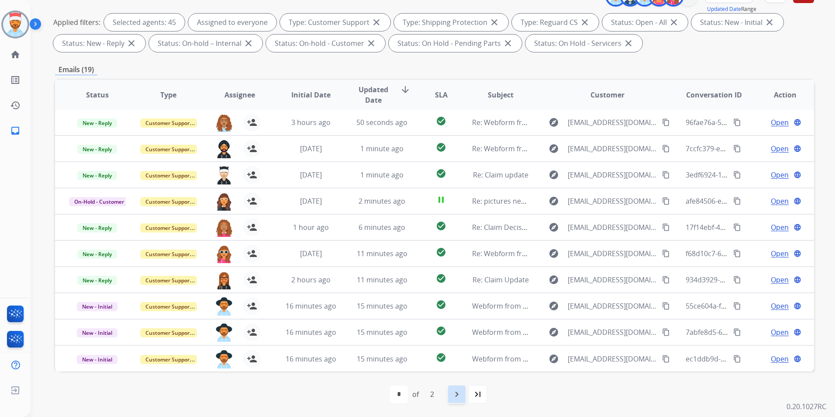
click at [458, 389] on mat-icon "navigate_next" at bounding box center [457, 394] width 10 height 10
select select "*"
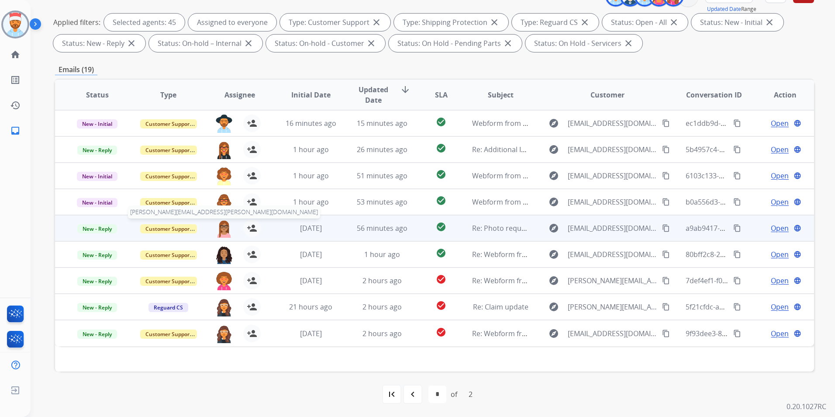
click at [223, 226] on img at bounding box center [223, 228] width 17 height 18
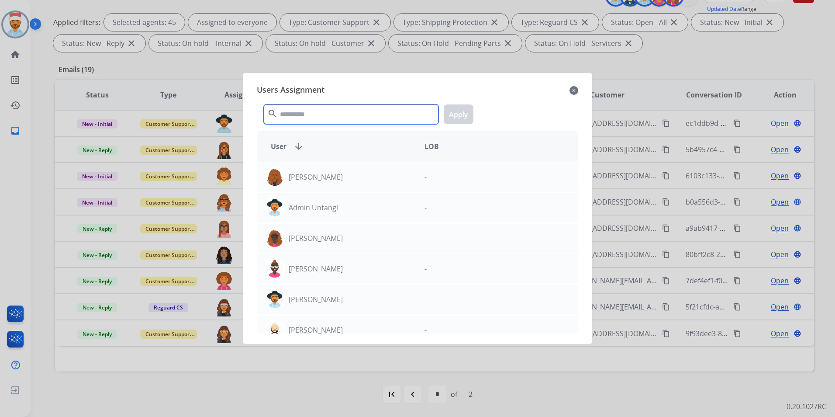
click at [311, 112] on input "text" at bounding box center [351, 114] width 175 height 20
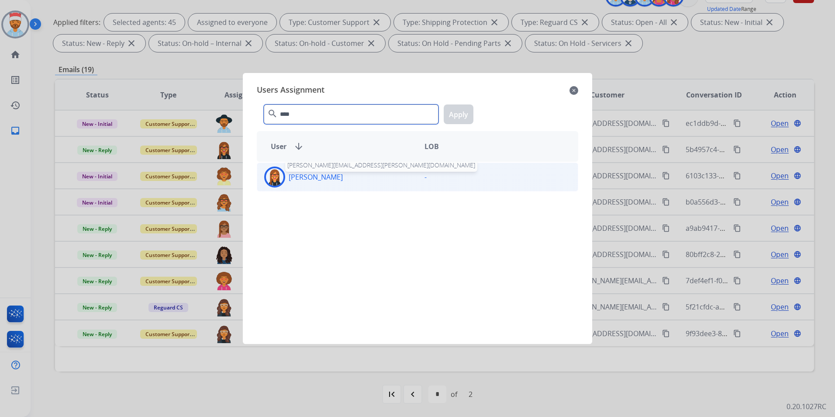
type input "****"
click at [305, 173] on p "[PERSON_NAME]" at bounding box center [316, 177] width 54 height 10
click at [265, 111] on input "****" at bounding box center [351, 114] width 175 height 20
type input "****"
click at [306, 178] on p "Ginger Quick" at bounding box center [310, 177] width 42 height 10
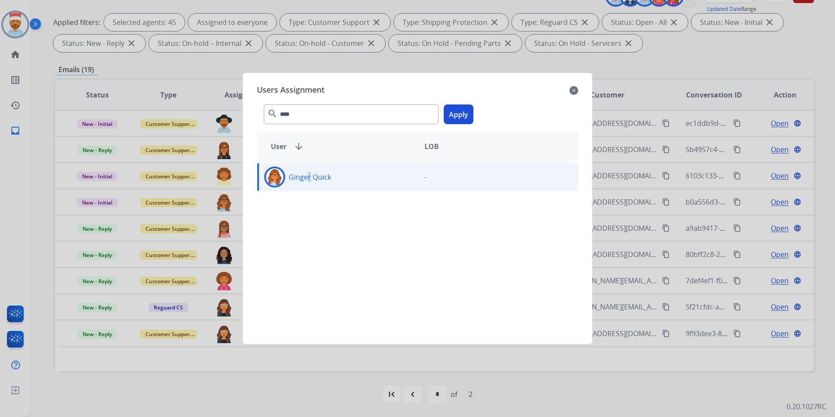
click at [460, 115] on button "Apply" at bounding box center [459, 114] width 30 height 20
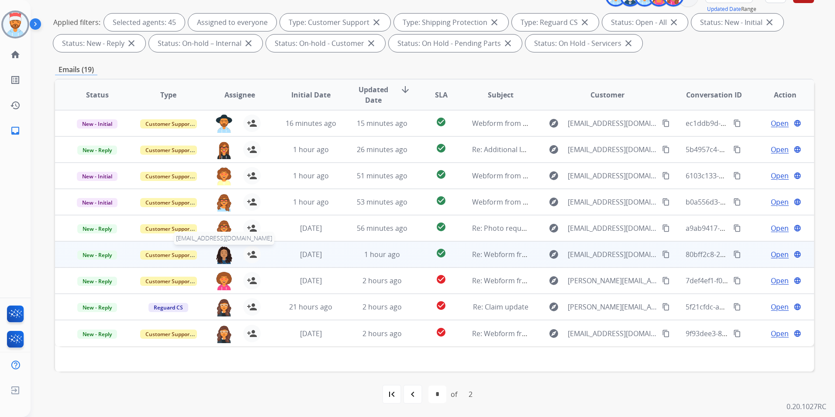
click at [227, 256] on img at bounding box center [223, 255] width 17 height 18
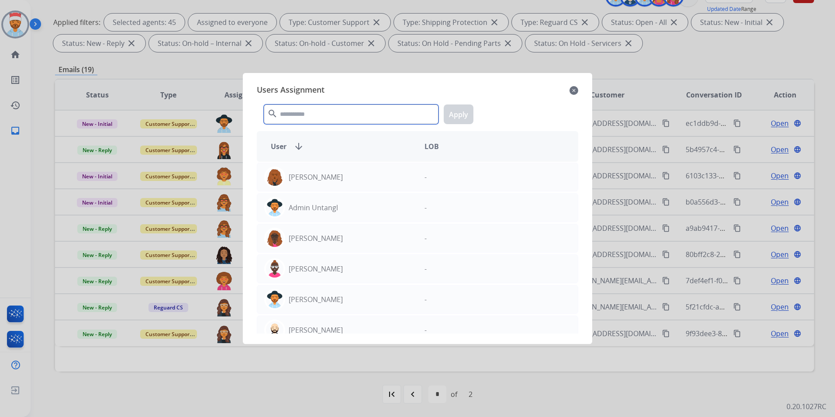
click at [305, 113] on input "text" at bounding box center [351, 114] width 175 height 20
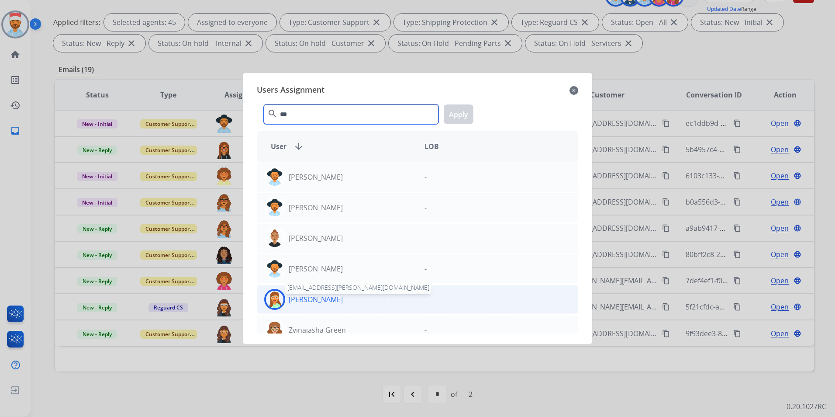
type input "***"
click at [301, 299] on p "[PERSON_NAME]" at bounding box center [316, 299] width 54 height 10
drag, startPoint x: 313, startPoint y: 305, endPoint x: 313, endPoint y: 300, distance: 5.7
click at [313, 305] on div "[PERSON_NAME]" at bounding box center [337, 299] width 160 height 21
click at [313, 297] on p "[PERSON_NAME]" at bounding box center [316, 299] width 54 height 10
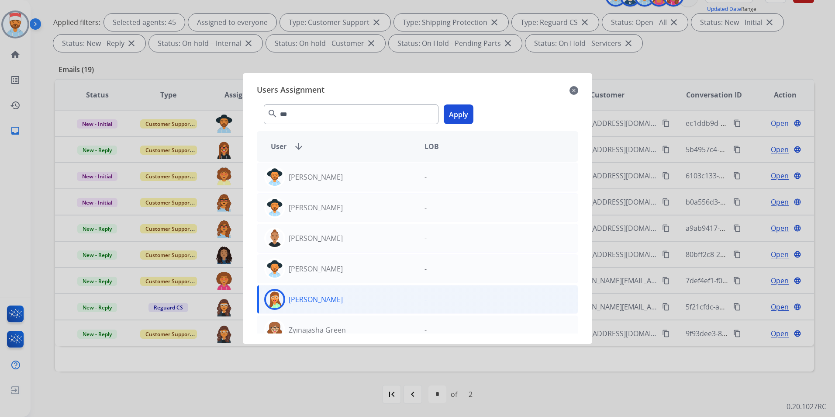
click at [463, 110] on button "Apply" at bounding box center [459, 114] width 30 height 20
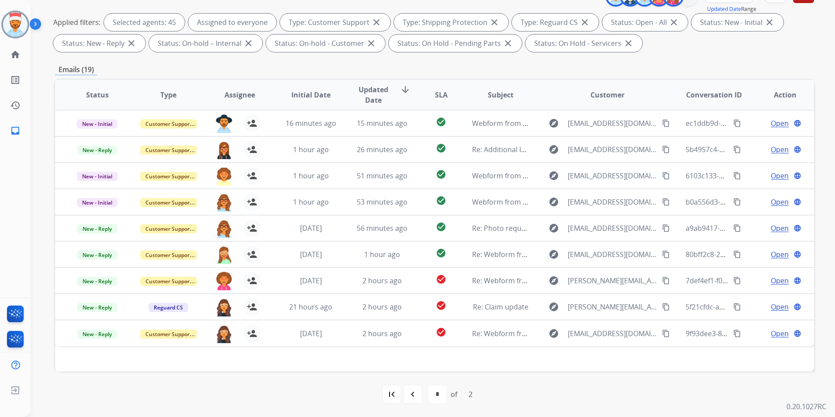
drag, startPoint x: 219, startPoint y: 177, endPoint x: 249, endPoint y: 36, distance: 144.3
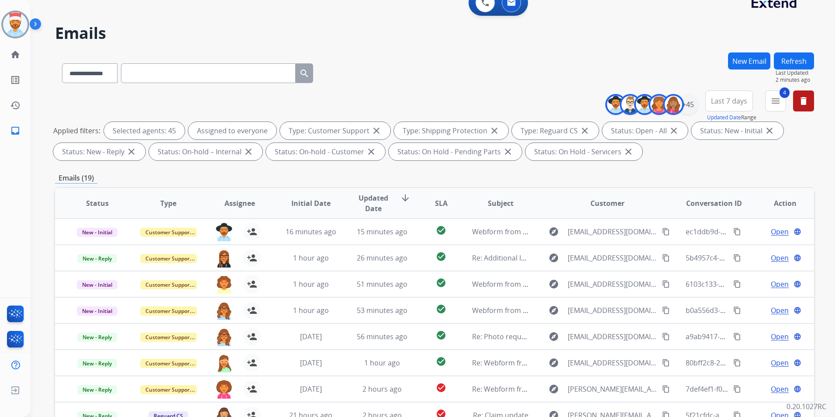
scroll to position [0, 0]
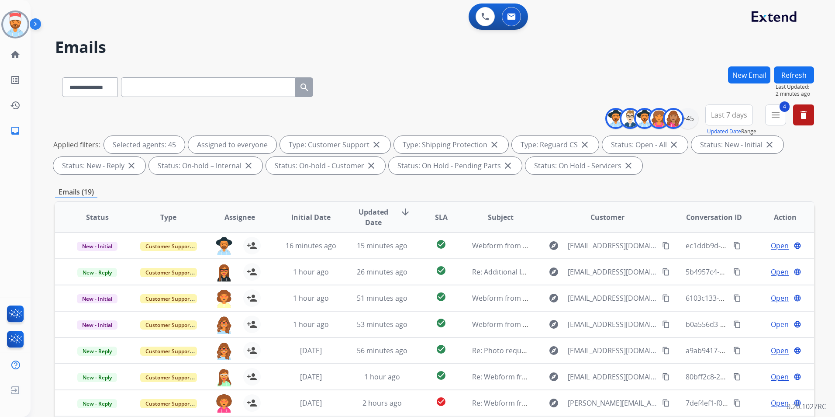
click at [796, 77] on button "Refresh" at bounding box center [794, 74] width 40 height 17
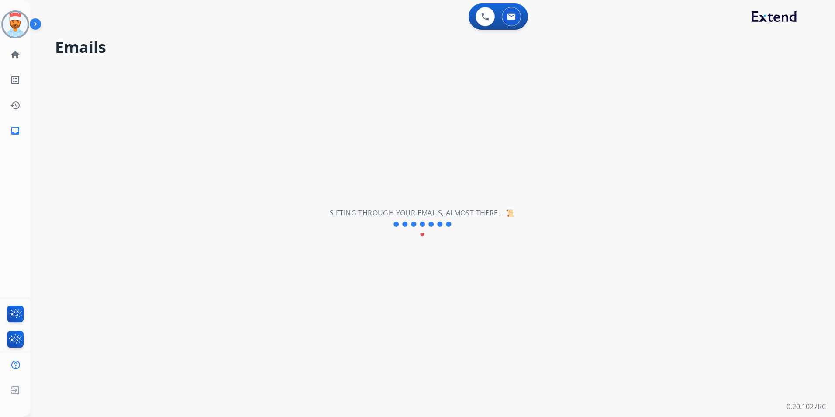
click at [538, 169] on div "**********" at bounding box center [423, 223] width 784 height 385
select select "**********"
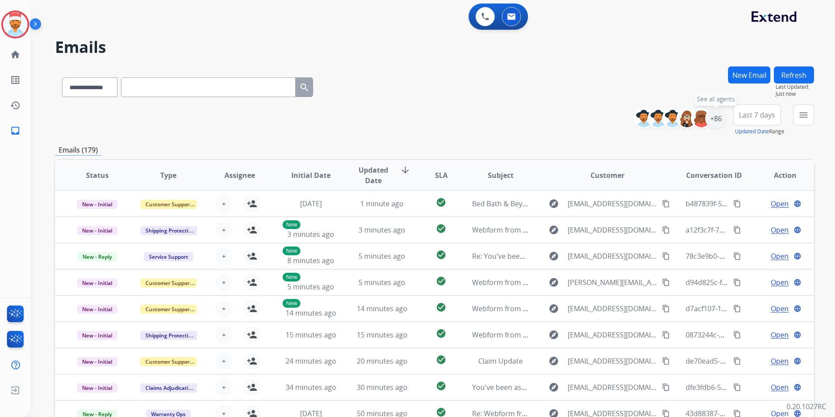
click at [725, 123] on div "+86 See all agents" at bounding box center [683, 118] width 86 height 21
click at [719, 118] on div "+86" at bounding box center [716, 118] width 21 height 21
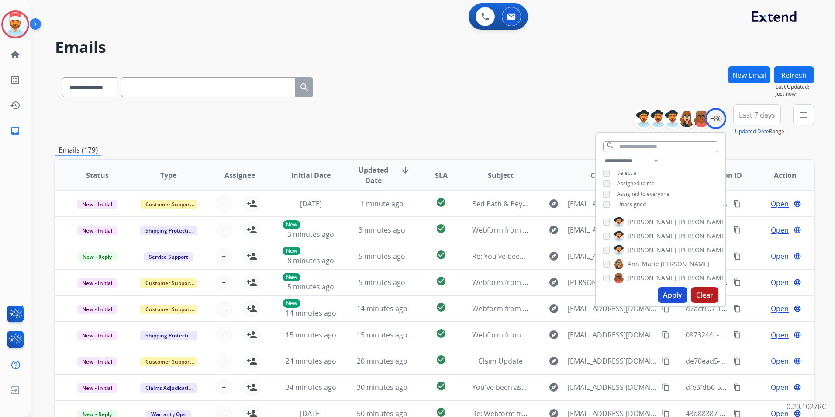
click at [671, 295] on button "Apply" at bounding box center [673, 295] width 30 height 16
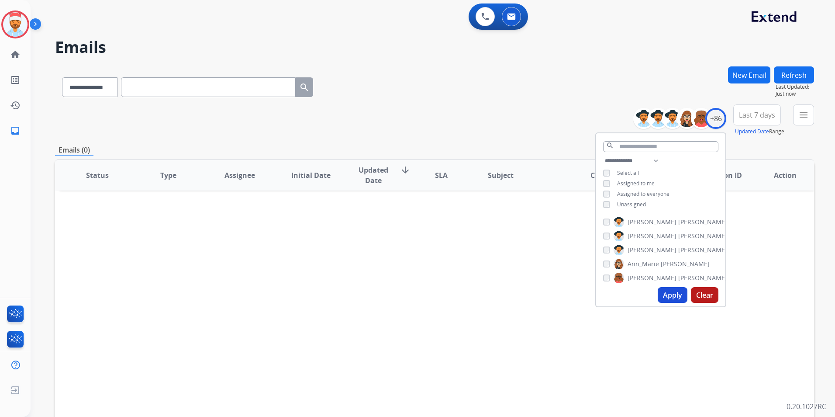
click at [671, 294] on button "Apply" at bounding box center [673, 295] width 30 height 16
click at [602, 182] on div "**********" at bounding box center [660, 184] width 129 height 56
click at [627, 161] on select "**********" at bounding box center [633, 161] width 60 height 10
select select "**********"
click at [603, 156] on select "**********" at bounding box center [633, 161] width 60 height 10
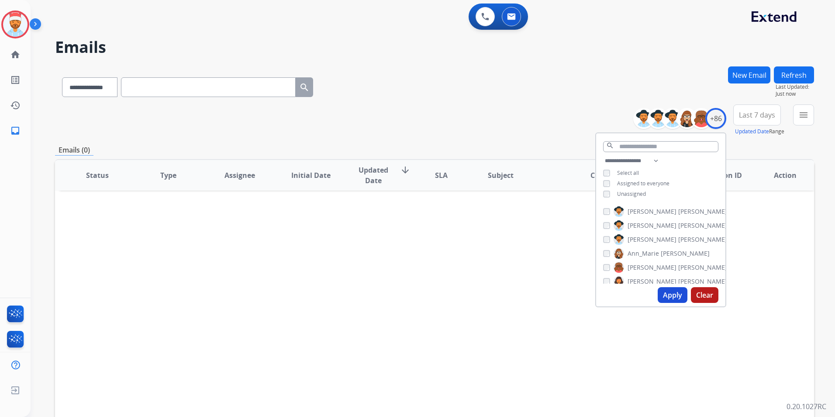
click at [672, 289] on button "Apply" at bounding box center [673, 295] width 30 height 16
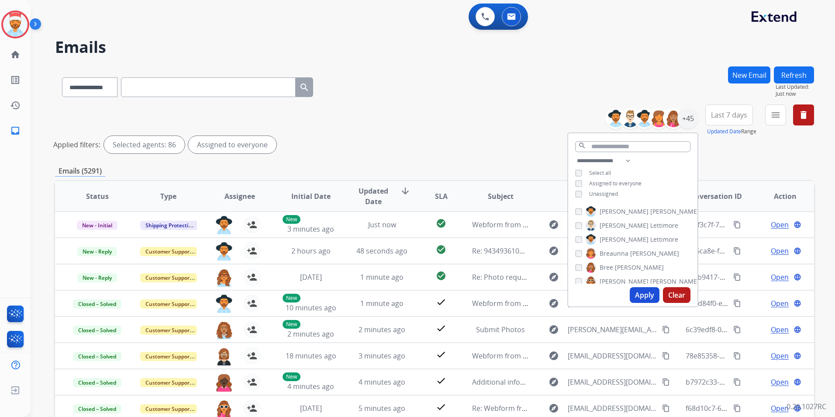
click at [640, 293] on button "Apply" at bounding box center [645, 295] width 30 height 16
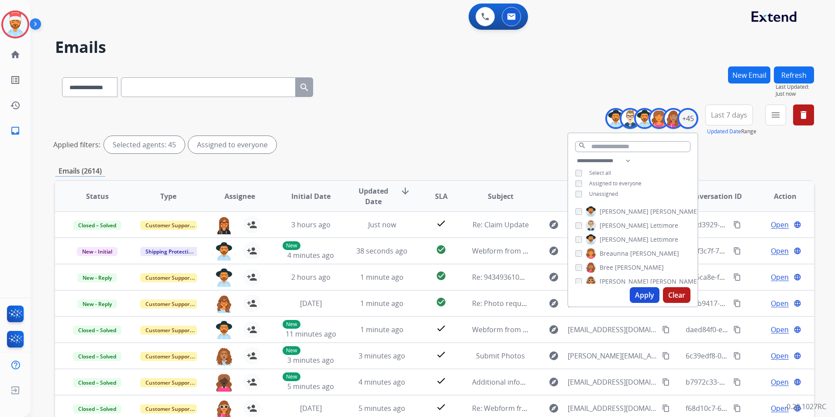
drag, startPoint x: 639, startPoint y: 291, endPoint x: 642, endPoint y: 294, distance: 5.0
click at [642, 291] on button "Apply" at bounding box center [645, 295] width 30 height 16
click at [726, 154] on div "**********" at bounding box center [434, 130] width 759 height 52
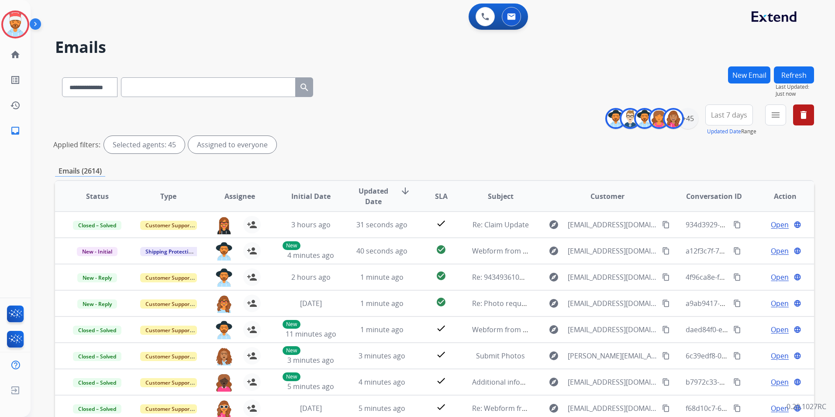
click at [729, 113] on span "Last 7 days" at bounding box center [729, 114] width 36 height 3
drag, startPoint x: 719, startPoint y: 217, endPoint x: 723, endPoint y: 218, distance: 4.5
click at [719, 217] on div "Last 90 days" at bounding box center [726, 220] width 48 height 13
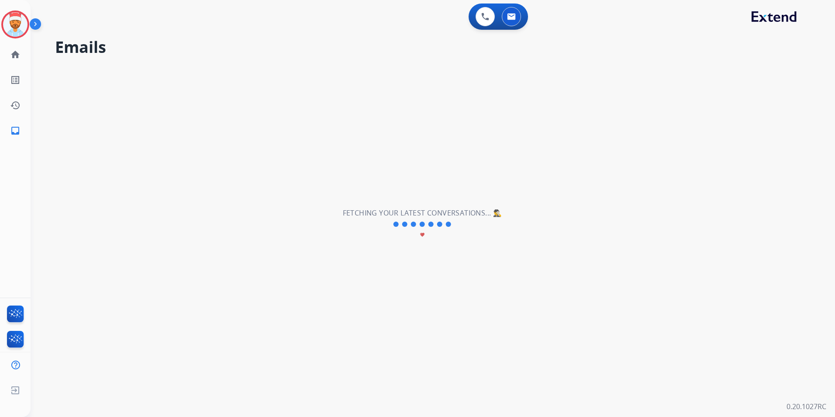
click at [592, 153] on div "**********" at bounding box center [423, 223] width 784 height 385
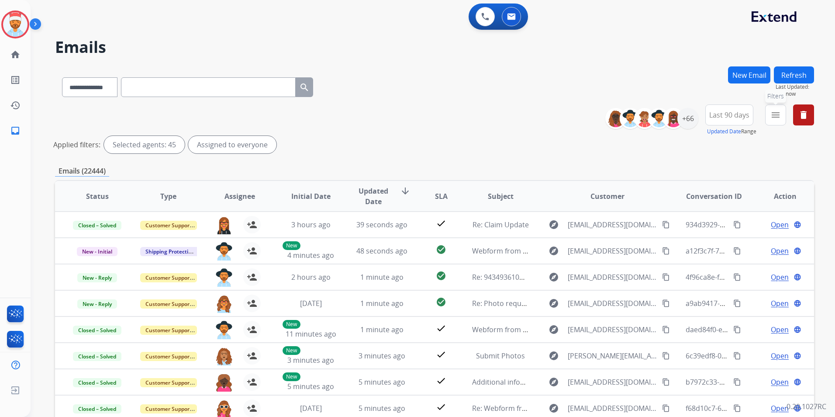
click at [772, 116] on mat-icon "menu" at bounding box center [776, 115] width 10 height 10
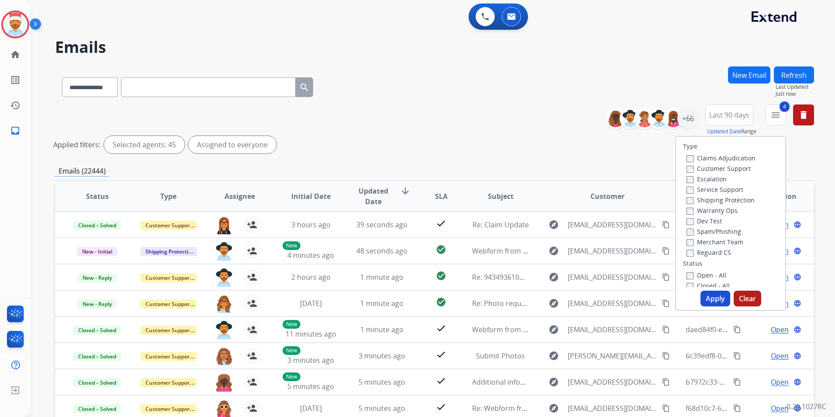
click at [708, 298] on button "Apply" at bounding box center [716, 299] width 30 height 16
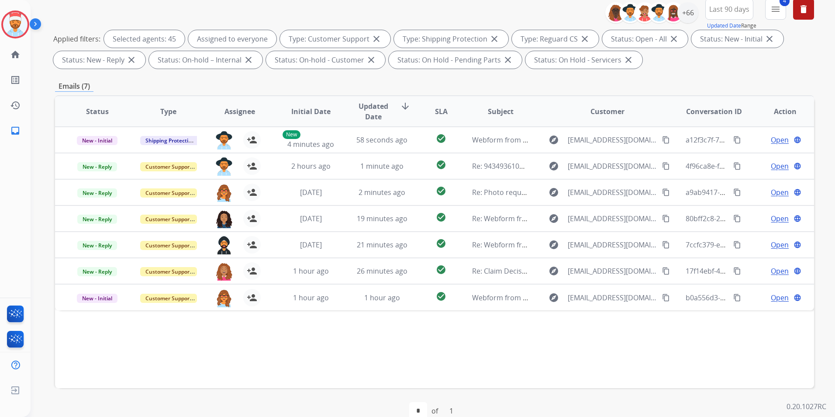
scroll to position [122, 0]
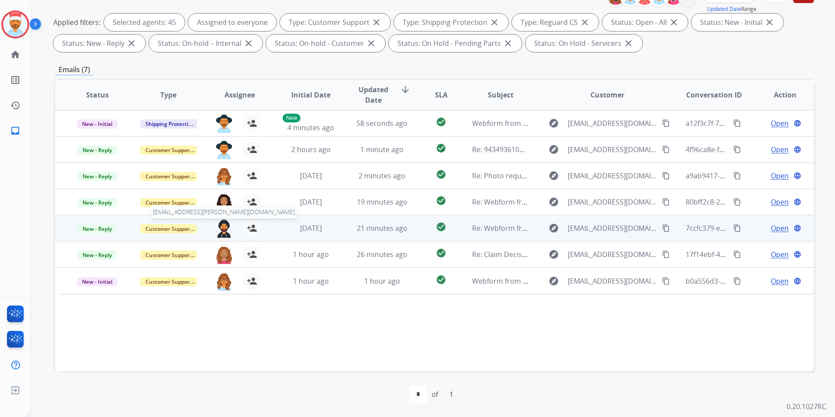
click at [225, 233] on img at bounding box center [223, 228] width 17 height 18
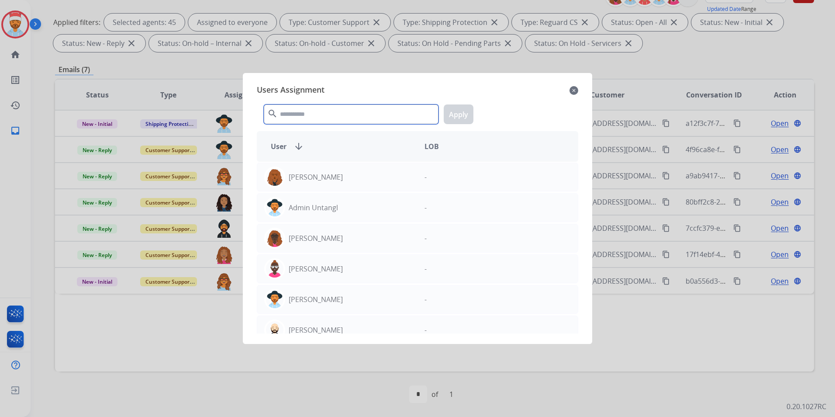
click at [302, 117] on input "text" at bounding box center [351, 114] width 175 height 20
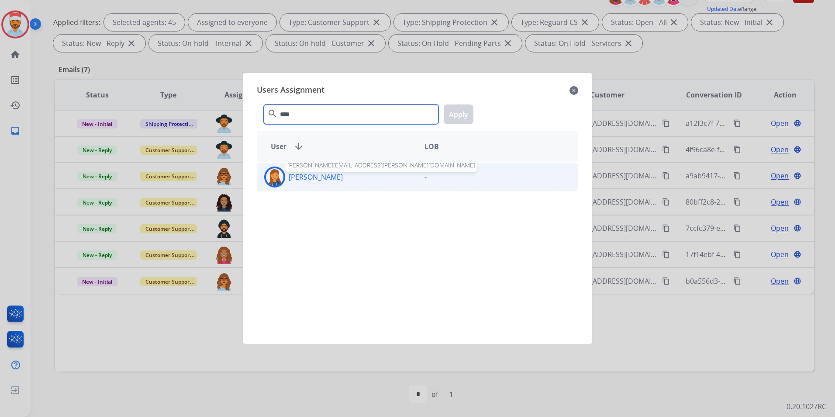
type input "****"
click at [312, 176] on p "[PERSON_NAME]" at bounding box center [316, 177] width 54 height 10
click at [458, 106] on button "Apply" at bounding box center [459, 114] width 30 height 20
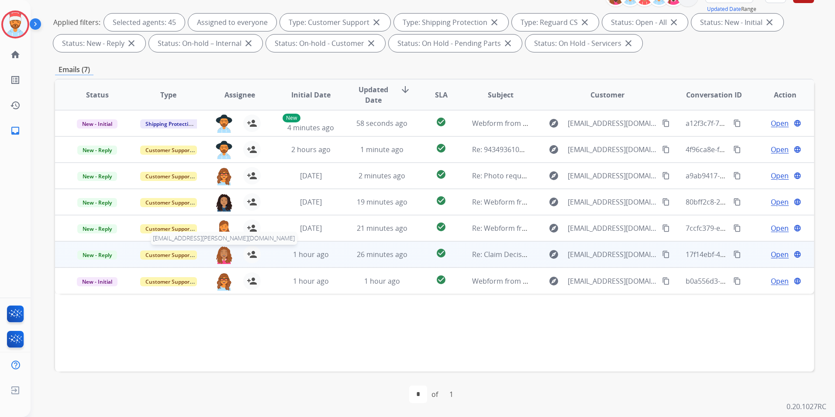
click at [227, 253] on img at bounding box center [223, 255] width 17 height 18
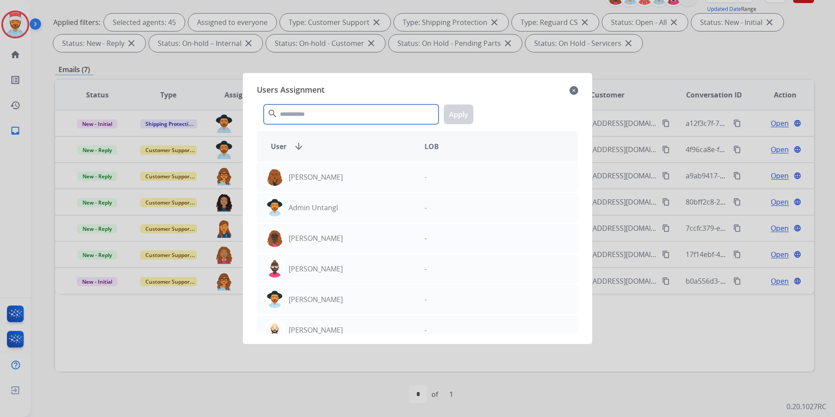
click at [352, 118] on input "text" at bounding box center [351, 114] width 175 height 20
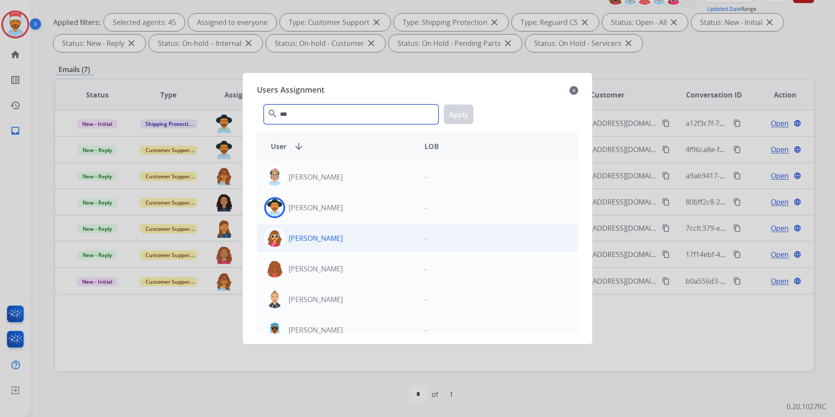
type input "***"
drag, startPoint x: 308, startPoint y: 247, endPoint x: 314, endPoint y: 245, distance: 6.5
click at [308, 246] on div "[PERSON_NAME]" at bounding box center [337, 238] width 160 height 21
click at [462, 113] on button "Apply" at bounding box center [459, 114] width 30 height 20
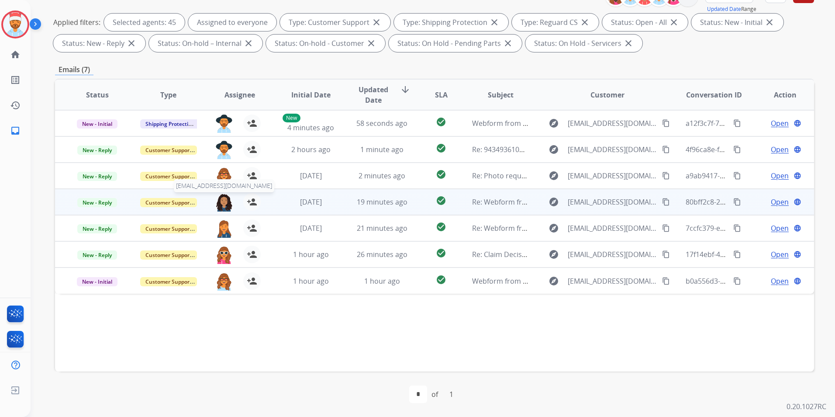
click at [219, 205] on img at bounding box center [223, 202] width 17 height 18
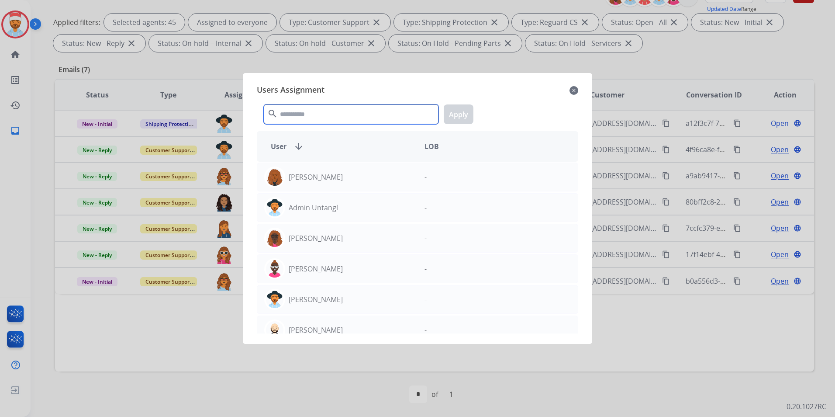
click at [318, 117] on input "text" at bounding box center [351, 114] width 175 height 20
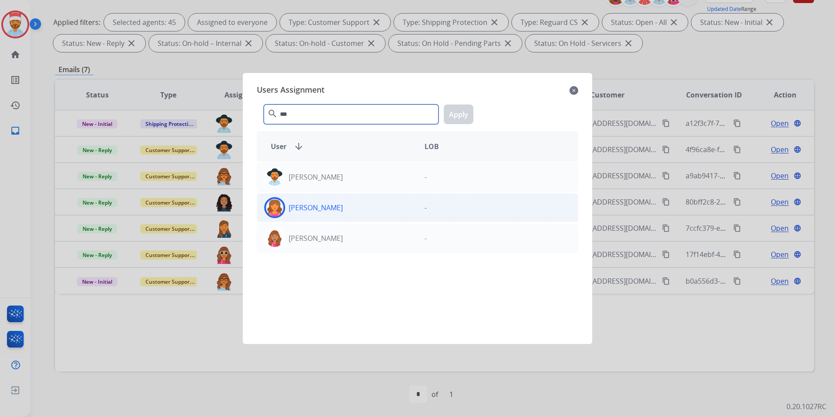
type input "***"
click at [360, 199] on div "[PERSON_NAME]" at bounding box center [337, 207] width 160 height 21
click at [461, 108] on button "Apply" at bounding box center [459, 114] width 30 height 20
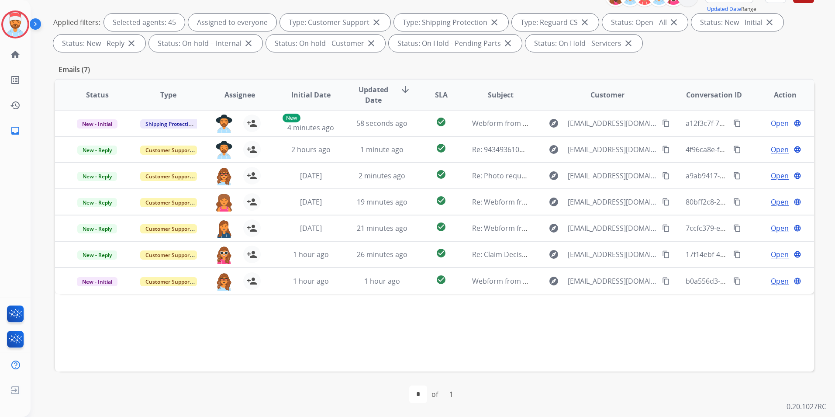
click at [333, 350] on div "Status Type Assignee Initial Date Updated Date arrow_downward SLA Subject Custo…" at bounding box center [434, 225] width 759 height 293
click at [396, 314] on div "Status Type Assignee Initial Date Updated Date arrow_downward SLA Subject Custo…" at bounding box center [434, 225] width 759 height 293
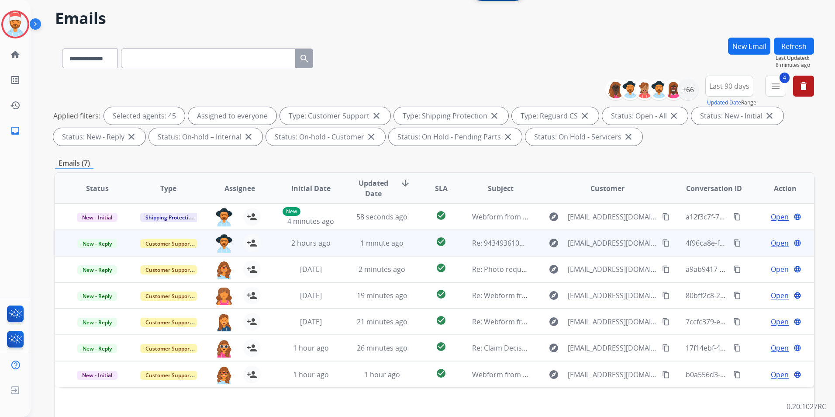
scroll to position [44, 0]
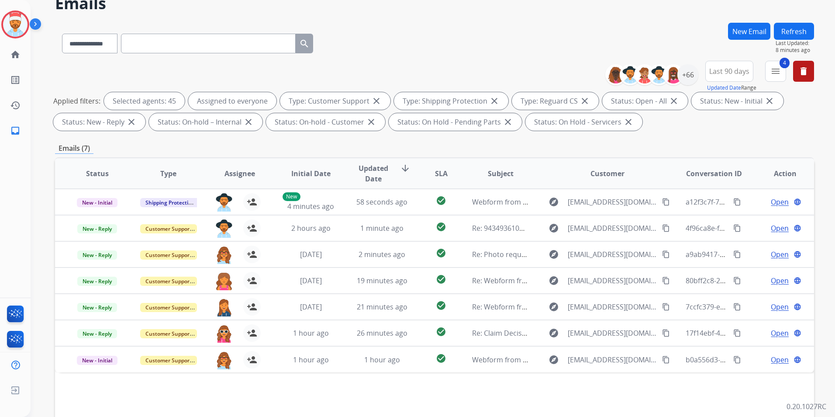
click at [798, 33] on button "Refresh" at bounding box center [794, 31] width 40 height 17
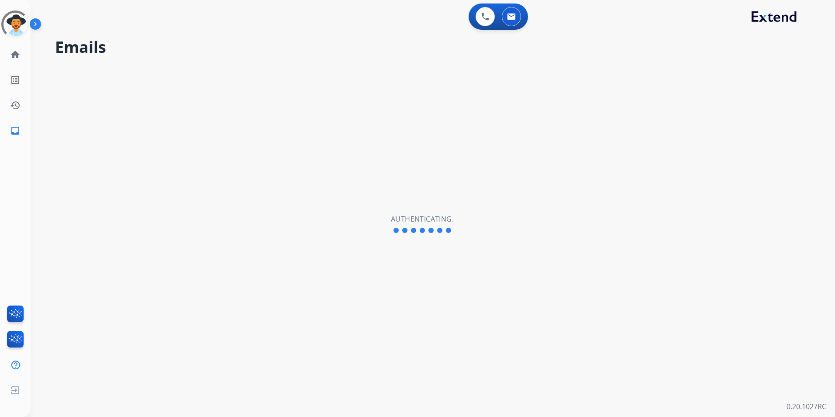
select select "**********"
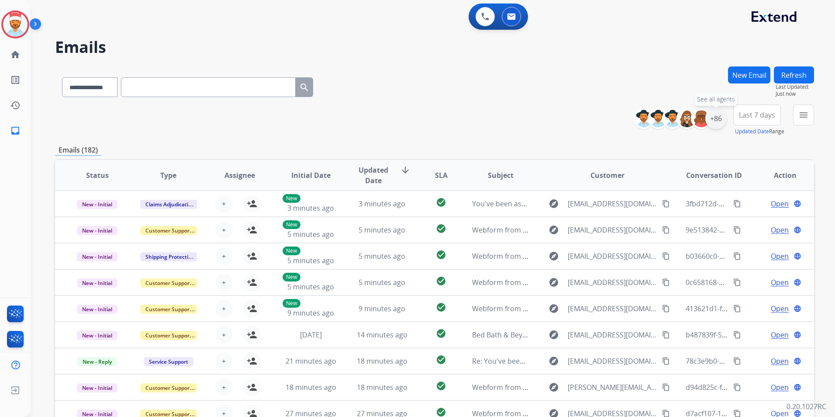
click at [719, 118] on div "+86" at bounding box center [716, 118] width 21 height 21
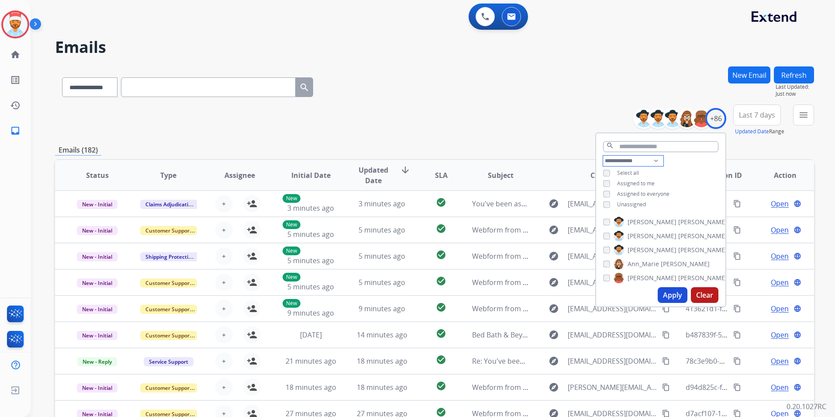
click at [624, 162] on select "**********" at bounding box center [633, 161] width 60 height 10
select select "**********"
click at [603, 156] on select "**********" at bounding box center [633, 161] width 60 height 10
click at [605, 189] on div "**********" at bounding box center [660, 178] width 129 height 45
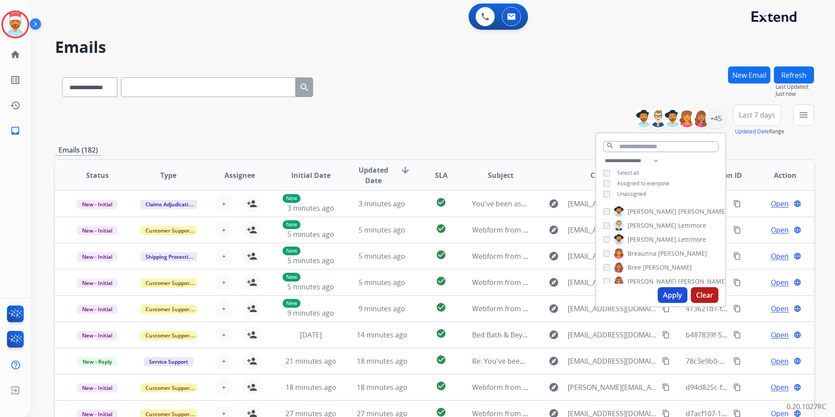
drag, startPoint x: 672, startPoint y: 297, endPoint x: 664, endPoint y: 298, distance: 8.3
click at [671, 297] on button "Apply" at bounding box center [673, 295] width 30 height 16
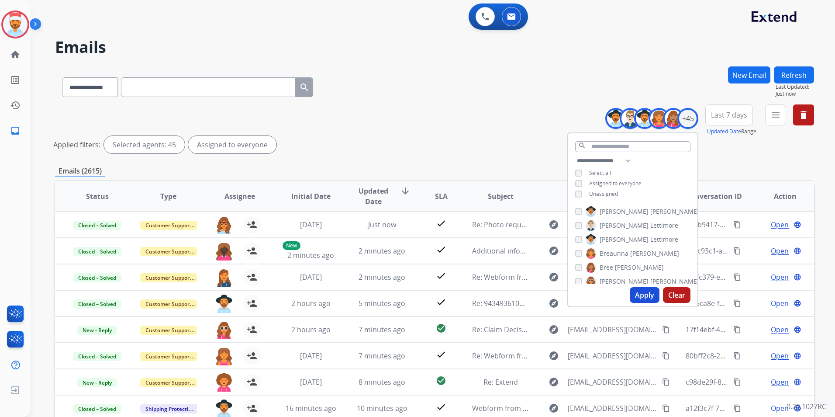
click at [642, 291] on button "Apply" at bounding box center [645, 295] width 30 height 16
click at [737, 163] on div "**********" at bounding box center [434, 292] width 759 height 452
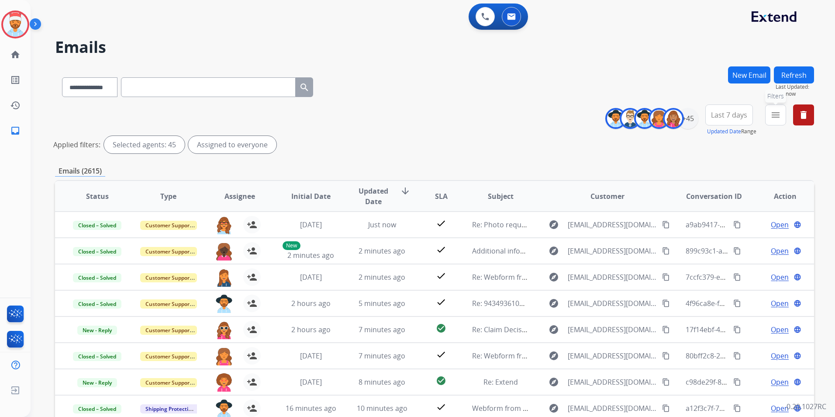
click at [776, 118] on mat-icon "menu" at bounding box center [776, 115] width 10 height 10
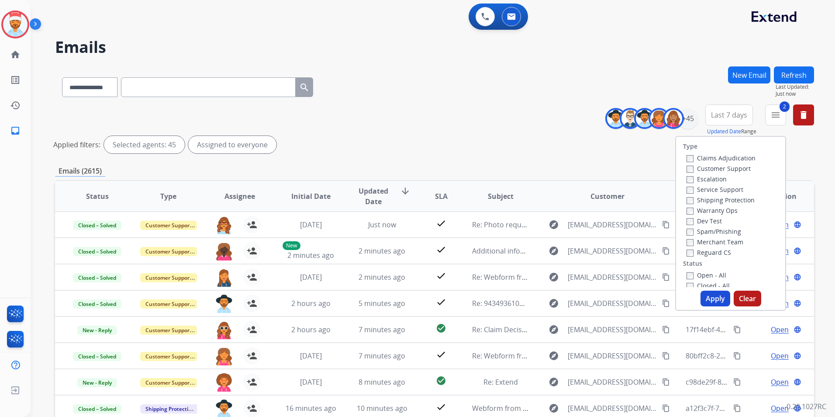
click at [688, 254] on label "Reguard CS" at bounding box center [709, 252] width 45 height 8
click at [712, 303] on button "Apply" at bounding box center [716, 299] width 30 height 16
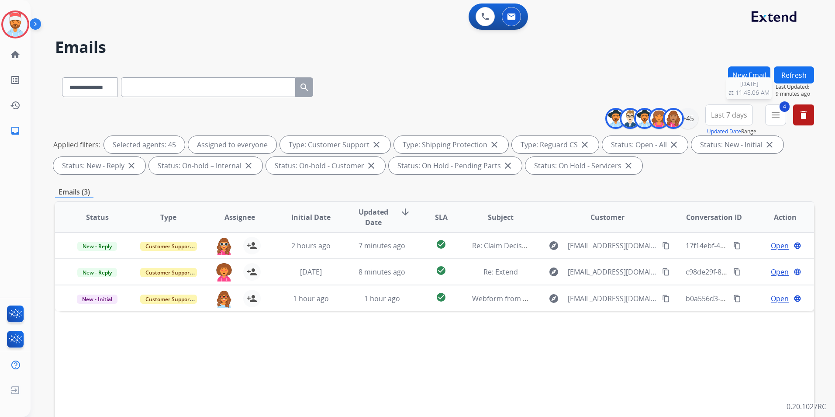
drag, startPoint x: 803, startPoint y: 83, endPoint x: 808, endPoint y: 80, distance: 5.3
click at [804, 82] on button "Refresh" at bounding box center [794, 74] width 40 height 17
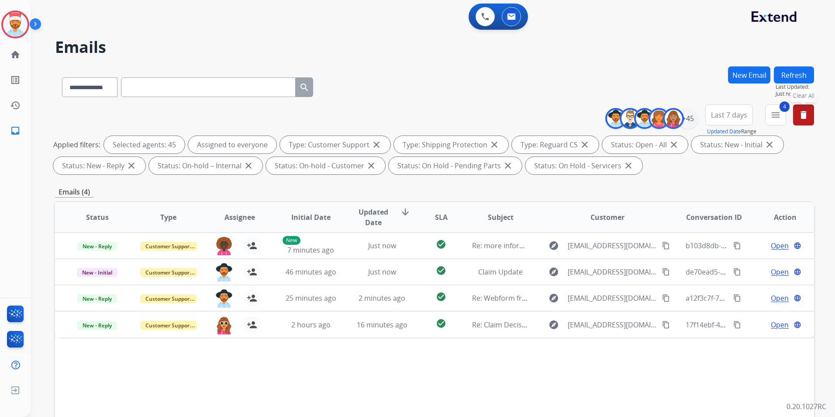
click at [802, 114] on mat-icon "delete" at bounding box center [804, 115] width 10 height 10
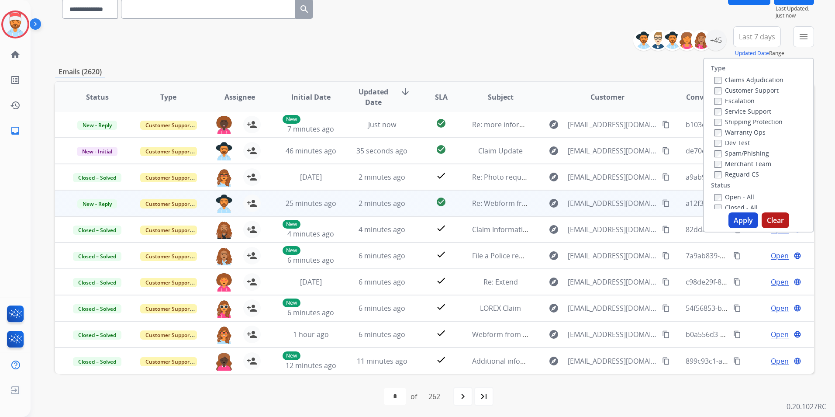
scroll to position [80, 0]
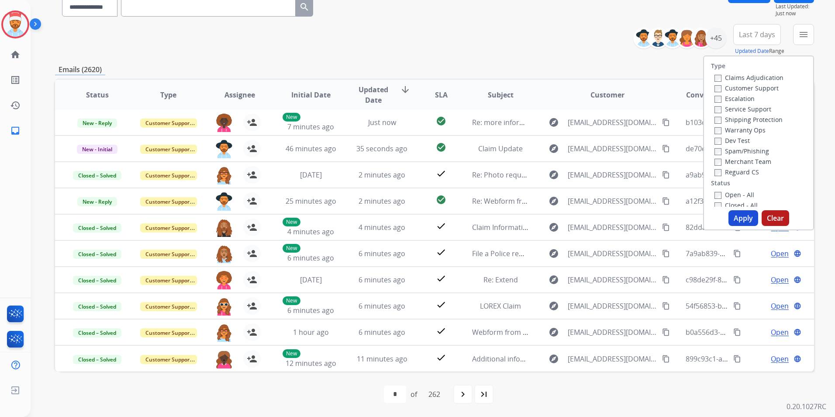
click at [778, 218] on button "Clear" at bounding box center [776, 218] width 28 height 16
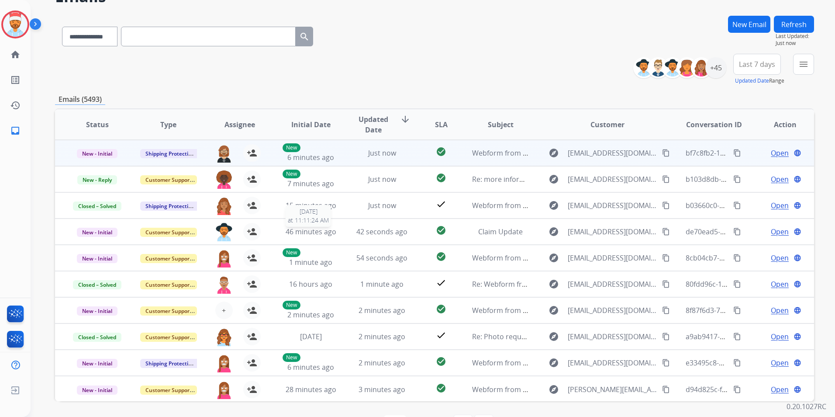
scroll to position [0, 0]
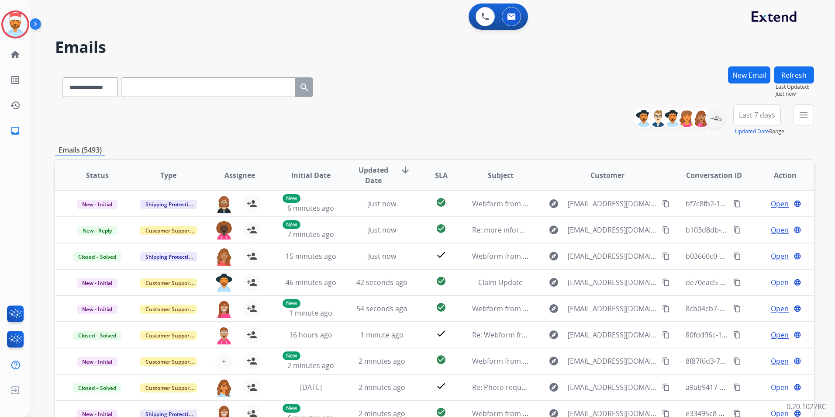
click at [386, 119] on div "**********" at bounding box center [434, 119] width 759 height 31
click at [720, 121] on div "+45" at bounding box center [716, 118] width 21 height 21
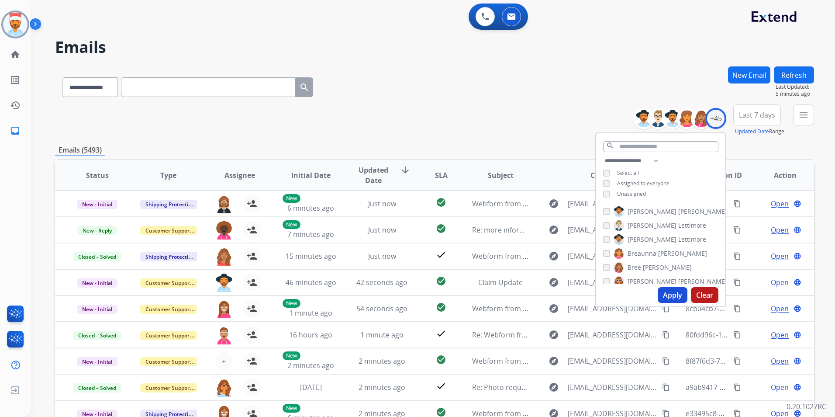
click at [671, 292] on button "Apply" at bounding box center [673, 295] width 30 height 16
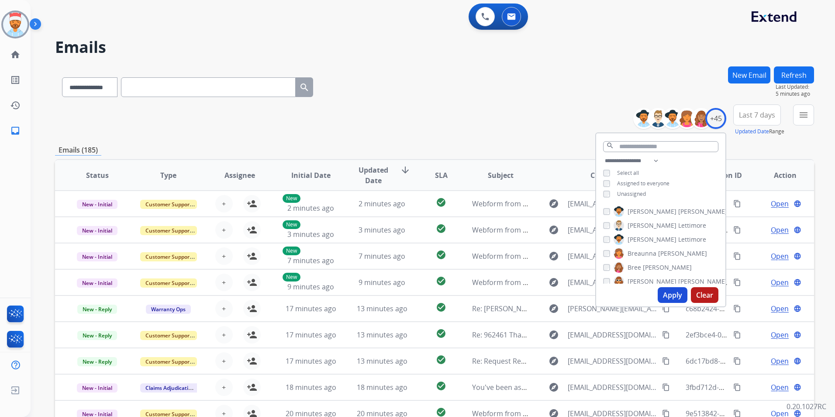
click at [671, 292] on button "Apply" at bounding box center [673, 295] width 30 height 16
drag, startPoint x: 747, startPoint y: 112, endPoint x: 754, endPoint y: 145, distance: 33.8
click at [748, 113] on span "Last 7 days" at bounding box center [757, 114] width 36 height 3
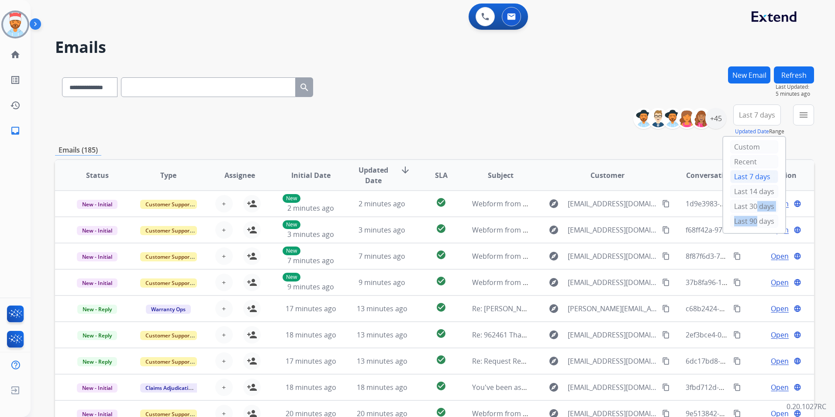
click at [750, 214] on div "Custom Recent Last 7 days Last 14 days Last 30 days Last 90 days" at bounding box center [754, 185] width 62 height 96
drag, startPoint x: 750, startPoint y: 214, endPoint x: 757, endPoint y: 225, distance: 13.1
click at [757, 225] on div "Last 90 days" at bounding box center [754, 220] width 48 height 13
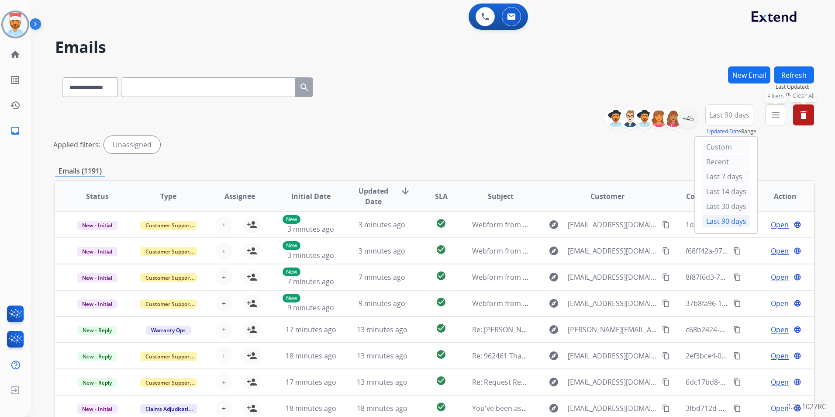
click at [771, 117] on mat-icon "menu" at bounding box center [776, 115] width 10 height 10
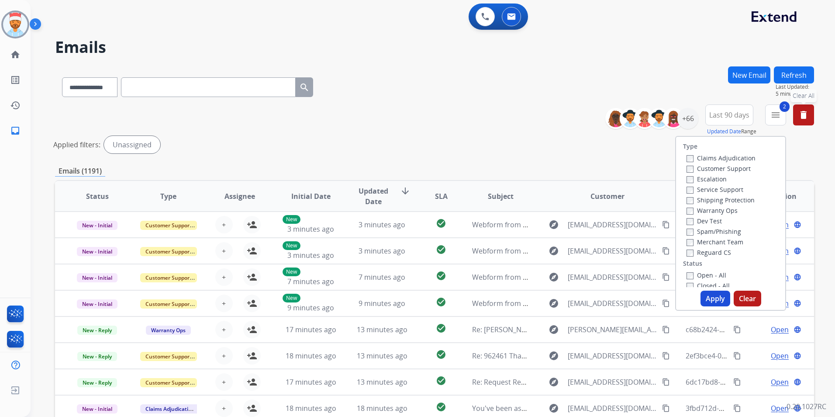
click at [688, 250] on label "Reguard CS" at bounding box center [709, 252] width 45 height 8
click at [709, 295] on button "Apply" at bounding box center [716, 299] width 30 height 16
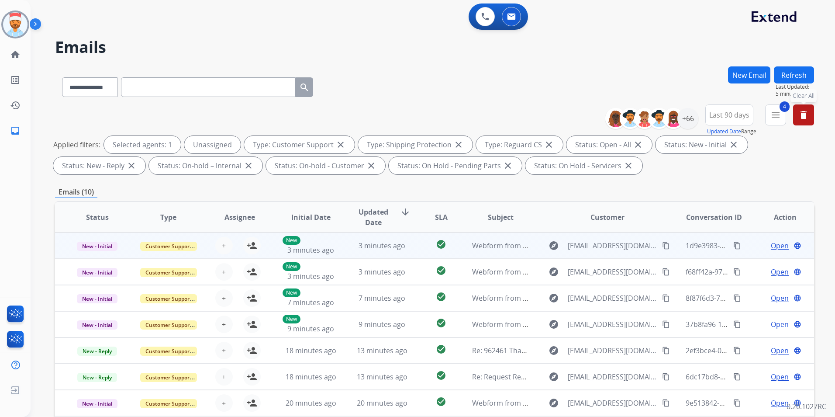
scroll to position [1, 0]
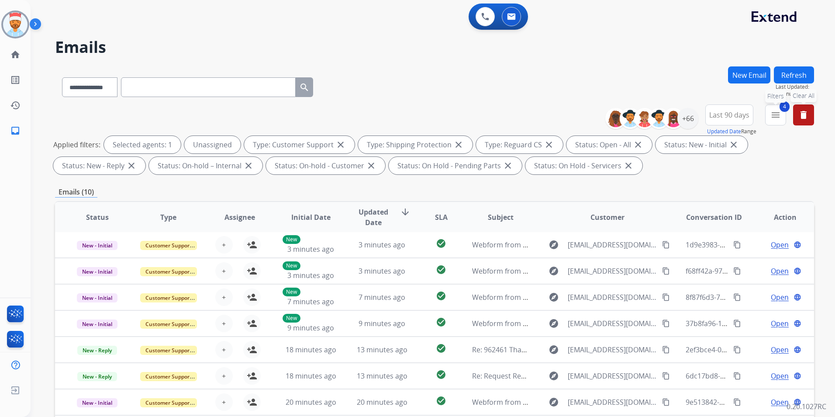
drag, startPoint x: 768, startPoint y: 119, endPoint x: 774, endPoint y: 130, distance: 12.7
click at [768, 119] on button "4 menu Filters" at bounding box center [775, 114] width 21 height 21
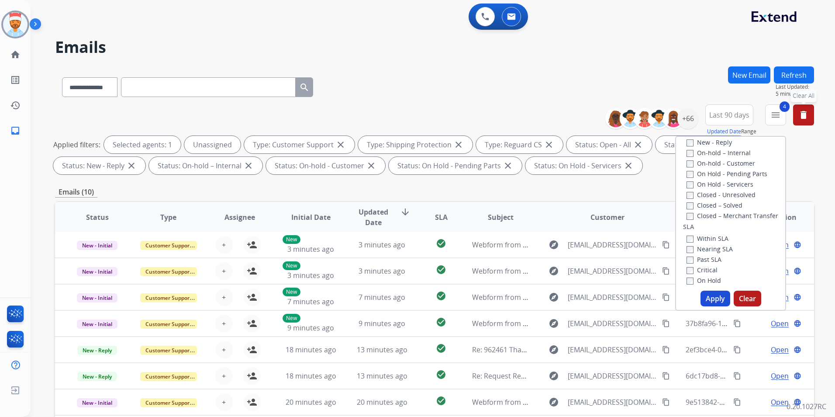
scroll to position [175, 0]
click at [708, 298] on button "Apply" at bounding box center [716, 299] width 30 height 16
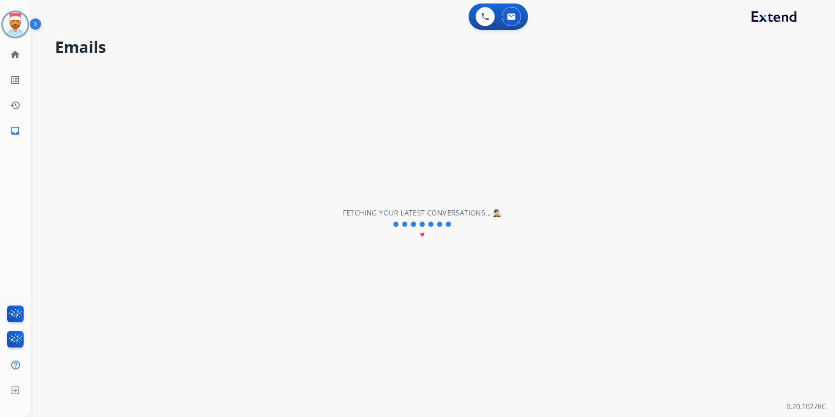
scroll to position [0, 0]
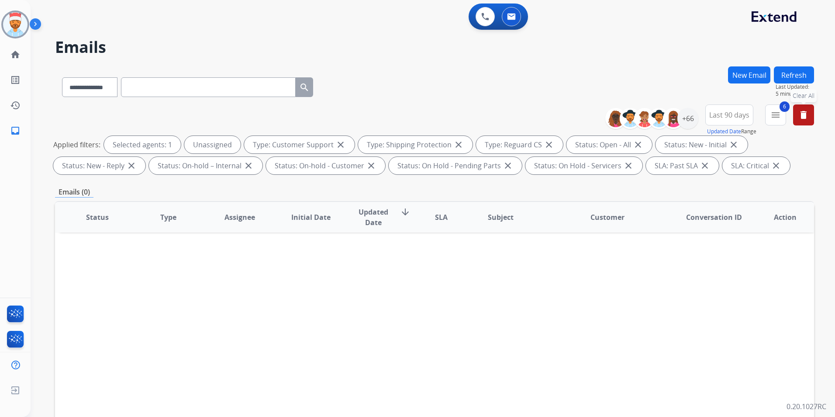
click at [801, 112] on mat-icon "delete" at bounding box center [804, 115] width 10 height 10
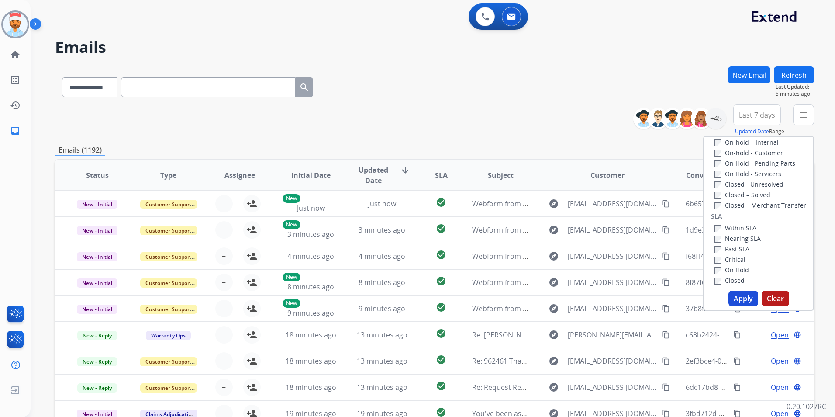
click at [528, 116] on div "**********" at bounding box center [434, 119] width 759 height 31
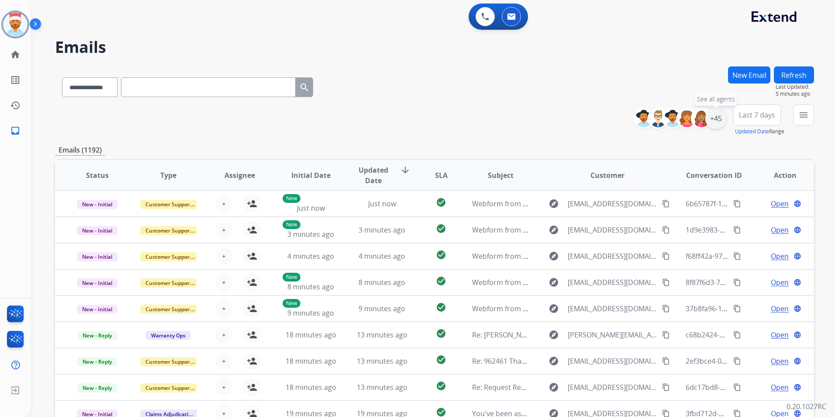
click at [713, 117] on div "+45" at bounding box center [716, 118] width 21 height 21
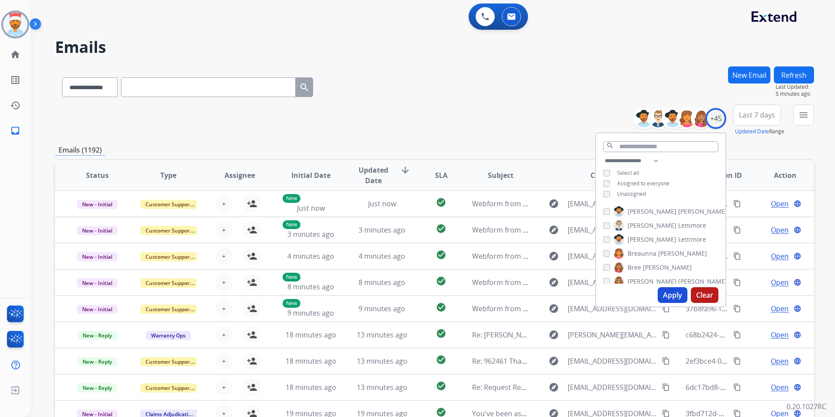
click at [665, 298] on button "Apply" at bounding box center [673, 295] width 30 height 16
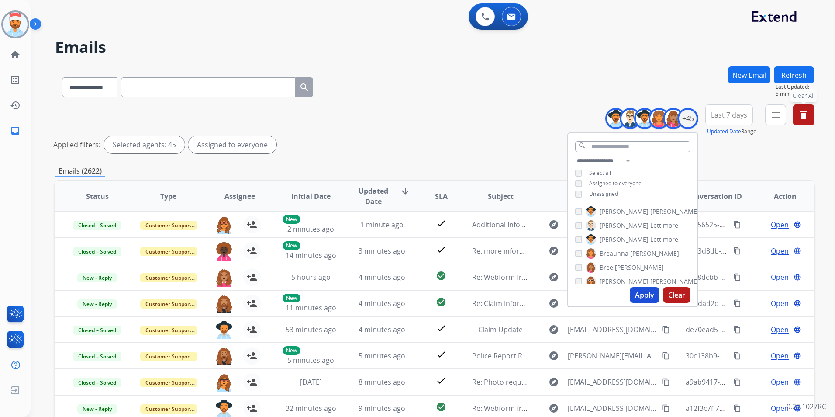
click at [644, 294] on button "Apply" at bounding box center [645, 295] width 30 height 16
click at [647, 294] on button "Apply" at bounding box center [645, 295] width 30 height 16
click at [726, 149] on div "Applied filters: Selected agents: 45 Assigned to everyone" at bounding box center [432, 144] width 759 height 17
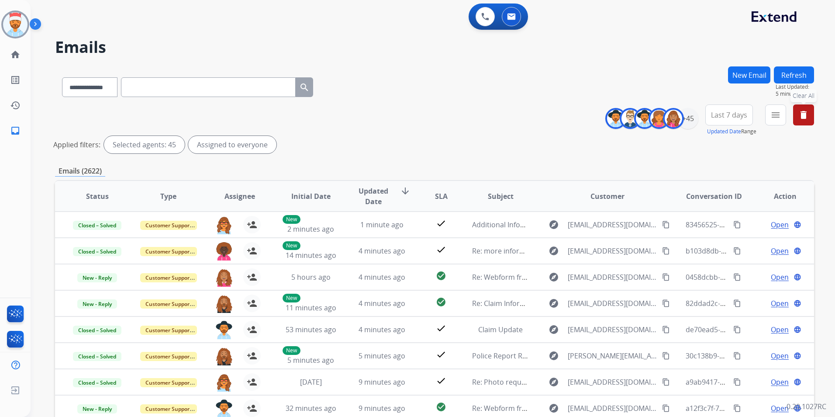
click at [719, 117] on span "Last 7 days" at bounding box center [729, 114] width 36 height 3
click at [719, 218] on div "Last 90 days" at bounding box center [726, 220] width 48 height 13
click at [775, 146] on div "Applied filters: Selected agents: 45 Assigned to everyone" at bounding box center [432, 144] width 759 height 17
click at [771, 109] on button "menu Filters" at bounding box center [775, 114] width 21 height 21
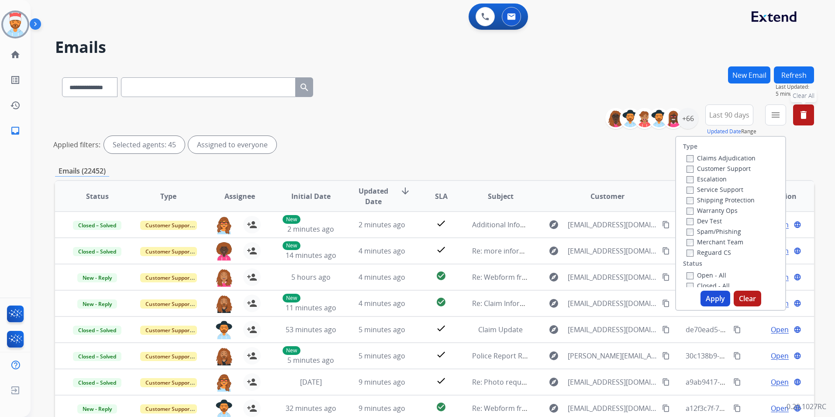
click at [687, 165] on label "Customer Support" at bounding box center [719, 168] width 64 height 8
click at [688, 200] on label "Shipping Protection" at bounding box center [721, 200] width 68 height 8
click at [712, 301] on button "Apply" at bounding box center [716, 299] width 30 height 16
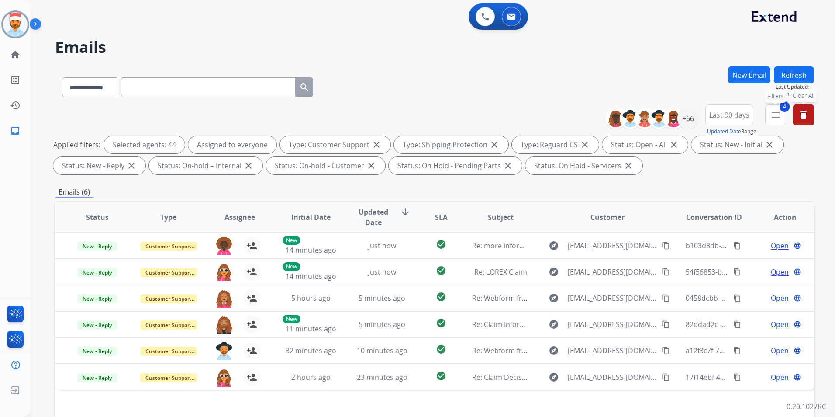
drag, startPoint x: 781, startPoint y: 118, endPoint x: 771, endPoint y: 128, distance: 13.6
click at [781, 118] on mat-icon "menu" at bounding box center [776, 115] width 10 height 10
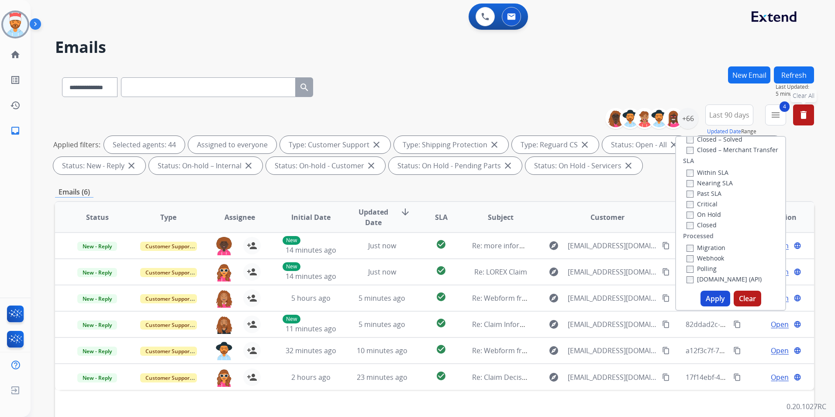
scroll to position [231, 0]
drag, startPoint x: 712, startPoint y: 298, endPoint x: 723, endPoint y: 299, distance: 10.5
click at [712, 298] on button "Apply" at bounding box center [716, 299] width 30 height 16
